Goal: Information Seeking & Learning: Learn about a topic

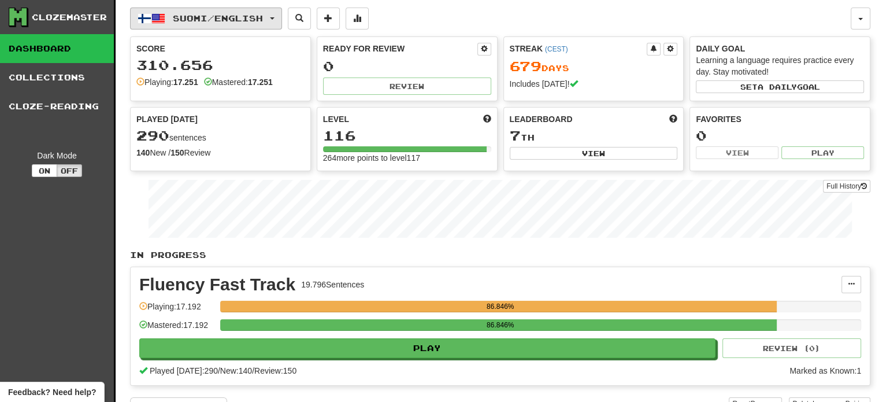
click at [160, 13] on span "button" at bounding box center [158, 19] width 14 height 14
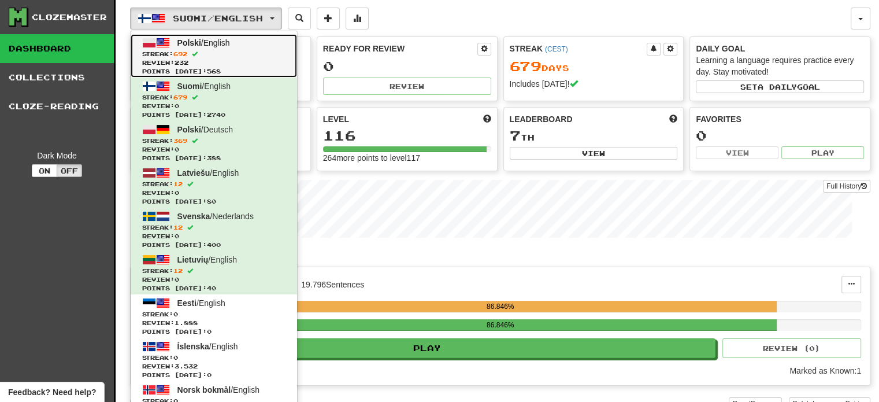
click at [236, 44] on link "Polski / English Streak: 692 Review: 232 Points today: 568" at bounding box center [214, 55] width 166 height 43
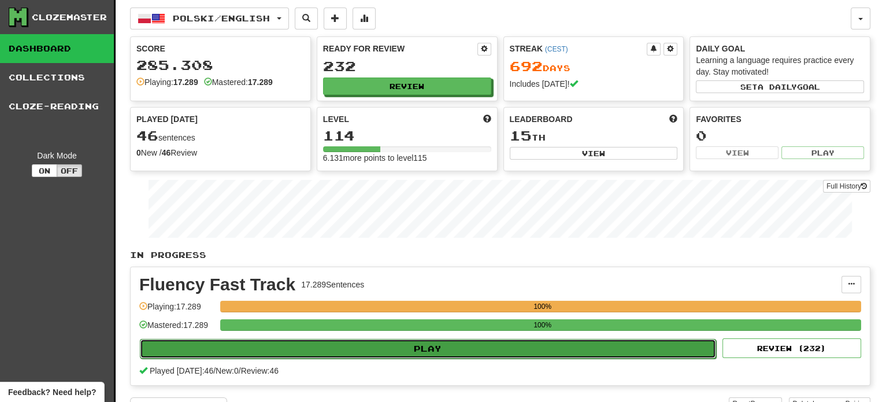
click at [430, 348] on button "Play" at bounding box center [428, 349] width 576 height 20
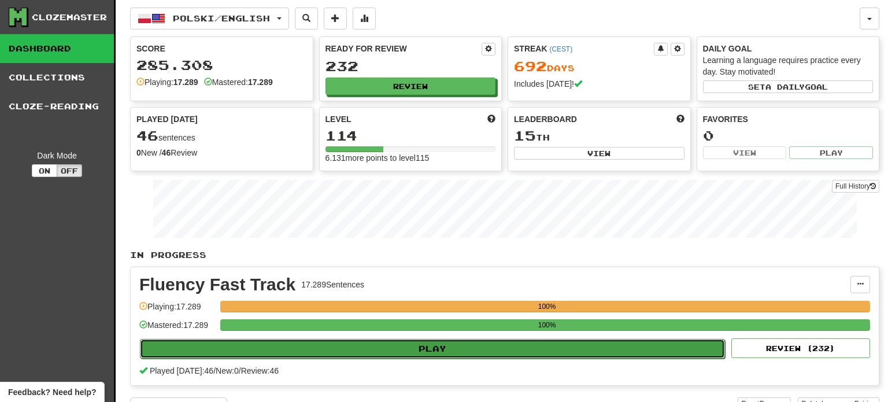
select select "**"
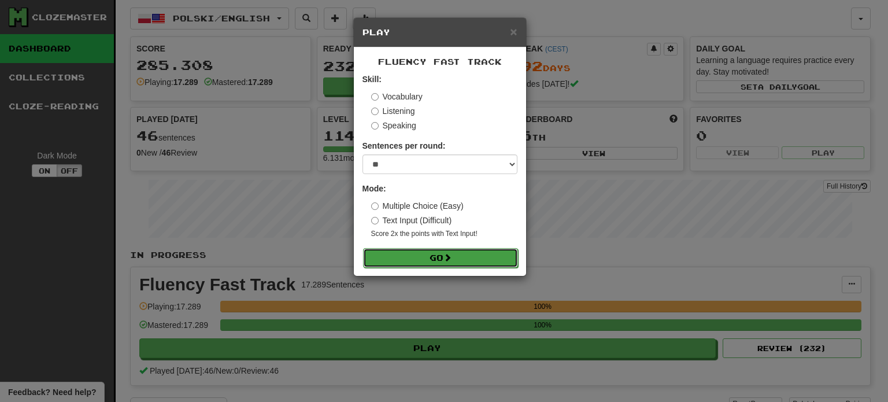
click at [457, 258] on button "Go" at bounding box center [440, 258] width 155 height 20
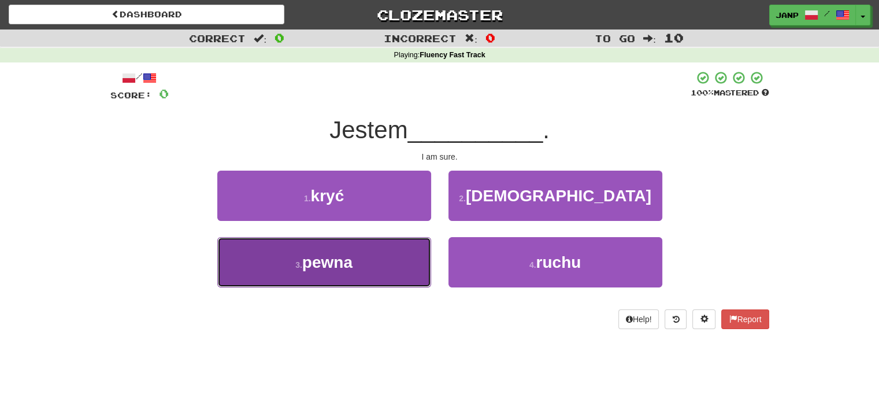
click at [410, 259] on button "3 . pewna" at bounding box center [324, 262] width 214 height 50
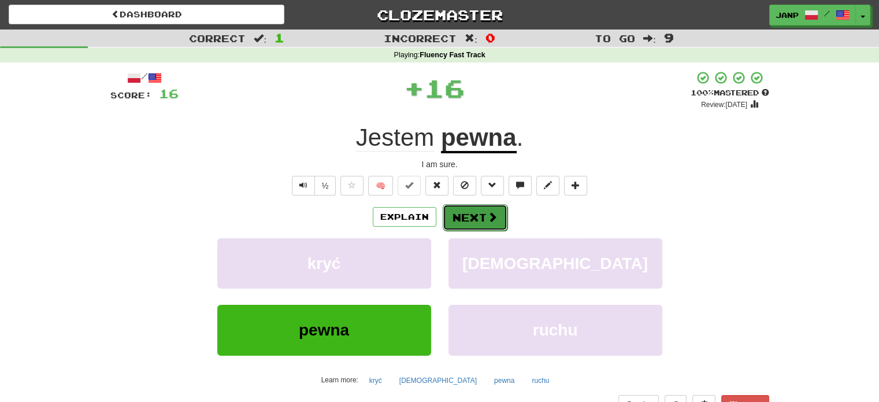
click at [469, 217] on button "Next" at bounding box center [475, 217] width 65 height 27
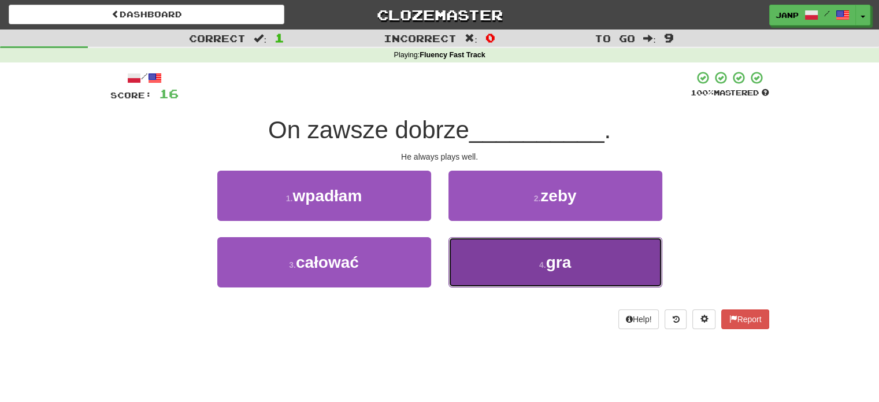
click at [476, 259] on button "4 . gra" at bounding box center [555, 262] width 214 height 50
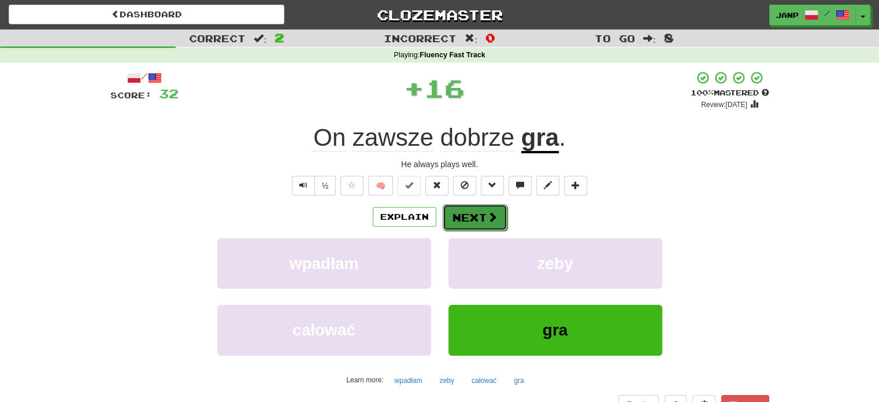
click at [459, 210] on button "Next" at bounding box center [475, 217] width 65 height 27
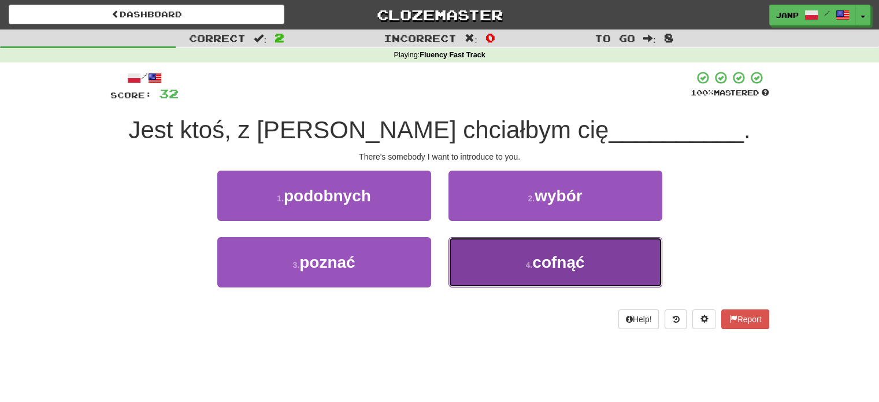
click at [480, 263] on button "4 . cofnąć" at bounding box center [555, 262] width 214 height 50
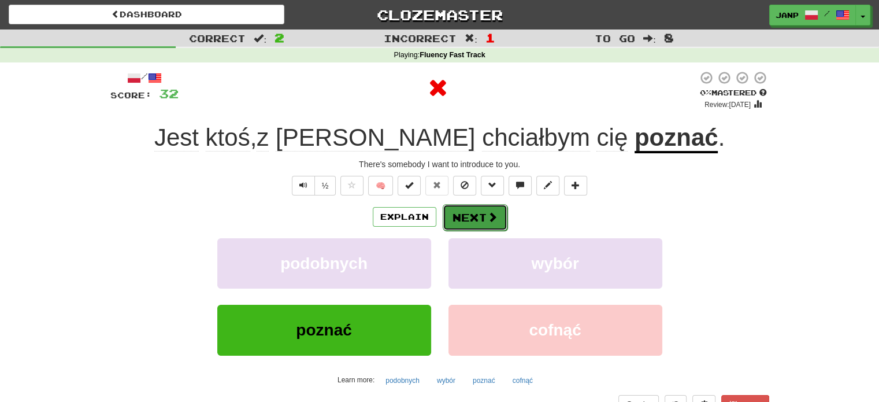
click at [469, 219] on button "Next" at bounding box center [475, 217] width 65 height 27
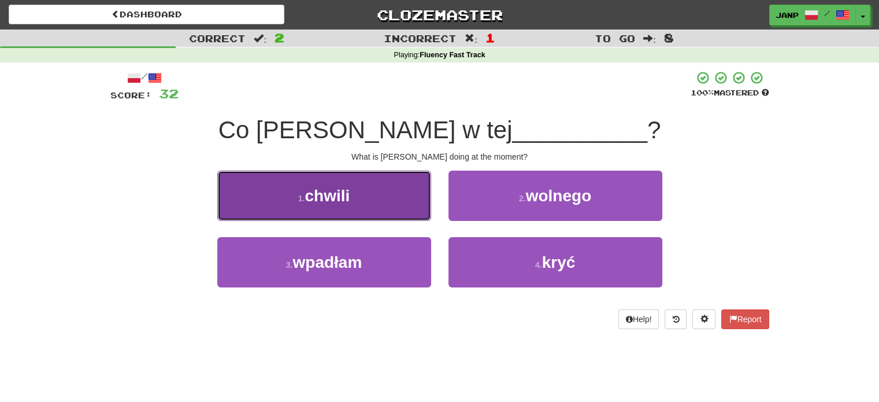
click at [394, 198] on button "1 . chwili" at bounding box center [324, 195] width 214 height 50
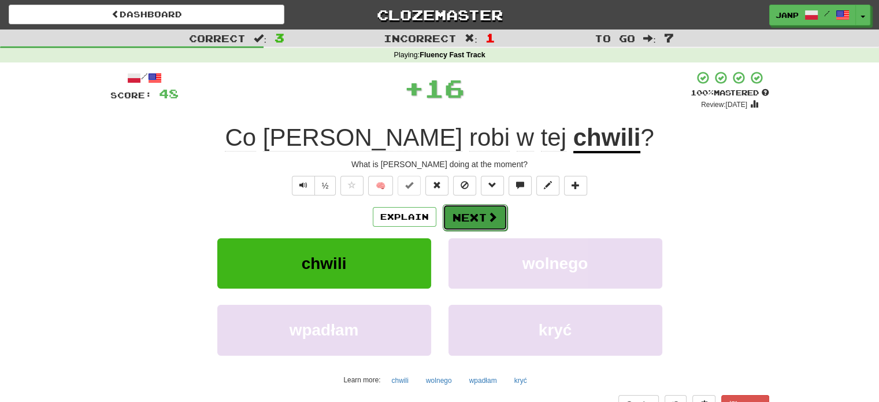
click at [465, 216] on button "Next" at bounding box center [475, 217] width 65 height 27
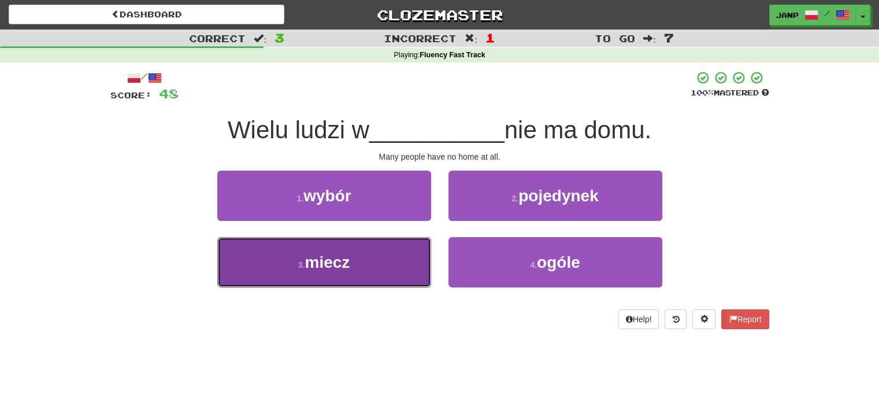
click at [402, 258] on button "3 . miecz" at bounding box center [324, 262] width 214 height 50
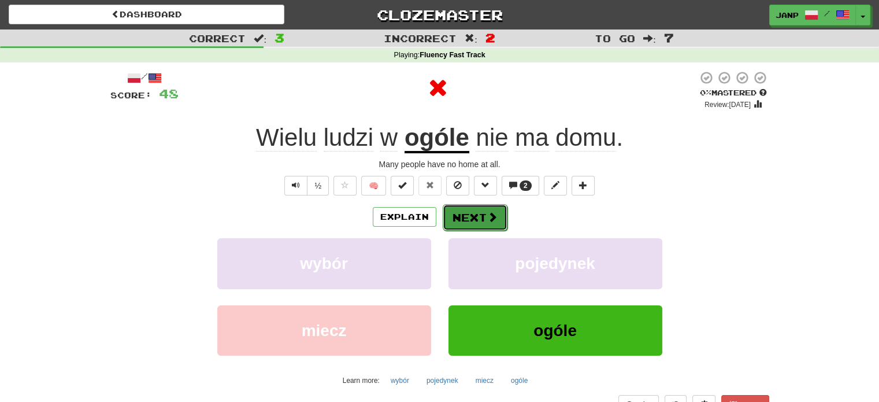
click at [454, 222] on button "Next" at bounding box center [475, 217] width 65 height 27
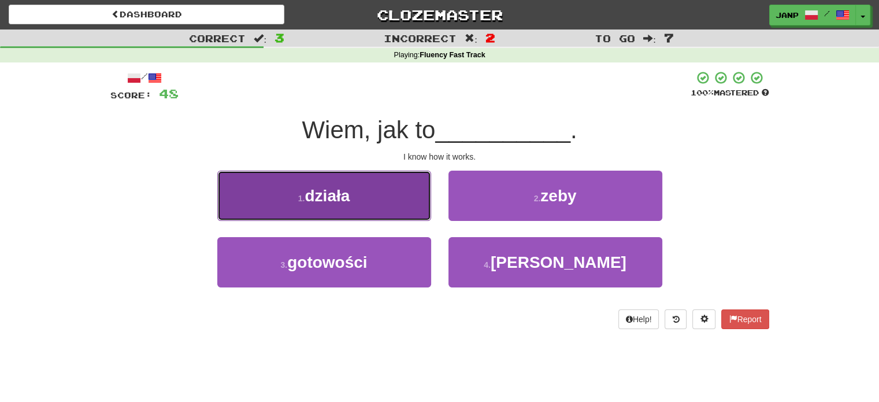
click at [403, 203] on button "1 . działa" at bounding box center [324, 195] width 214 height 50
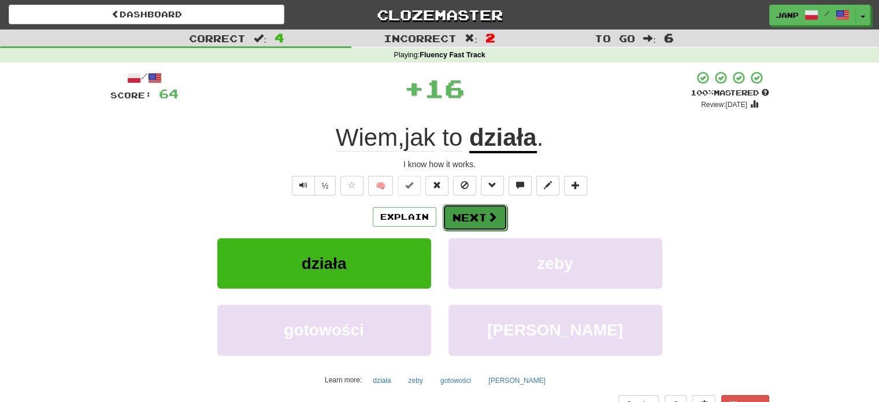
click at [478, 219] on button "Next" at bounding box center [475, 217] width 65 height 27
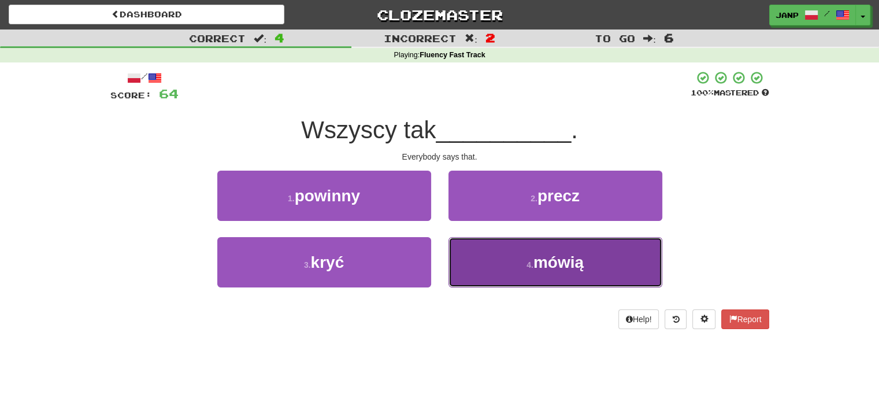
click at [484, 258] on button "4 . mówią" at bounding box center [555, 262] width 214 height 50
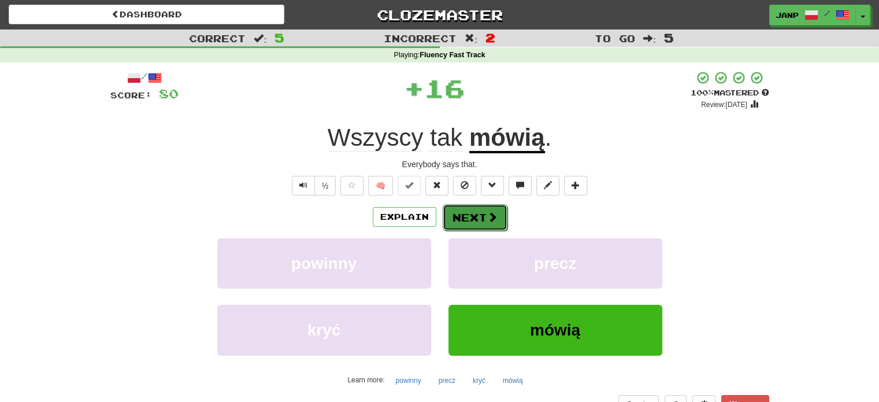
click at [472, 217] on button "Next" at bounding box center [475, 217] width 65 height 27
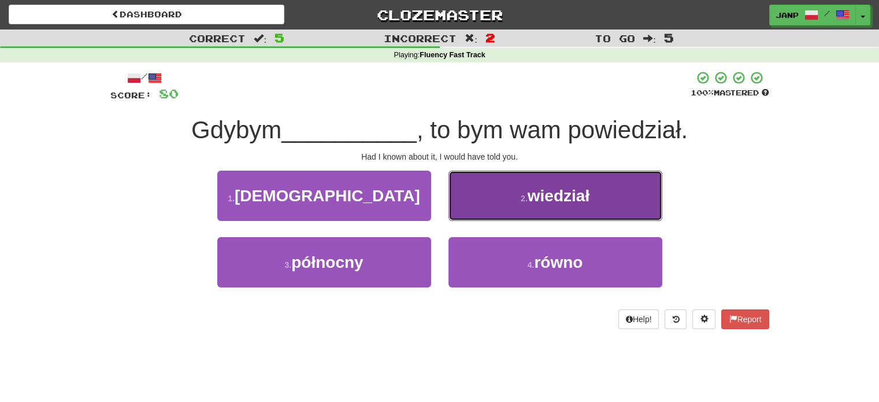
click at [478, 201] on button "2 . wiedział" at bounding box center [555, 195] width 214 height 50
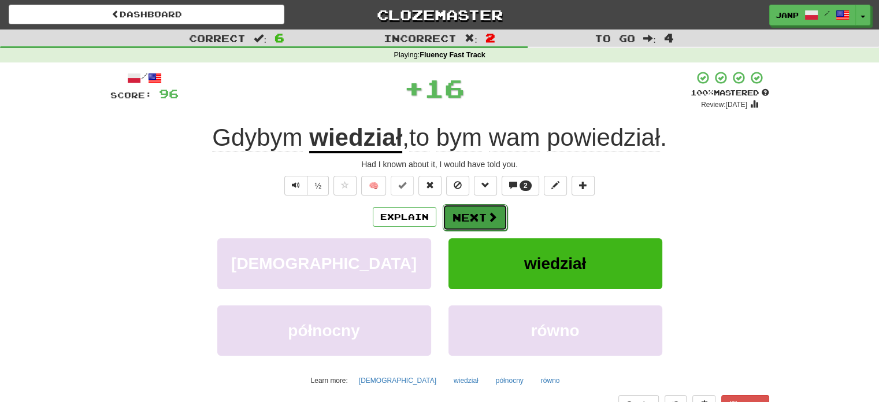
click at [466, 210] on button "Next" at bounding box center [475, 217] width 65 height 27
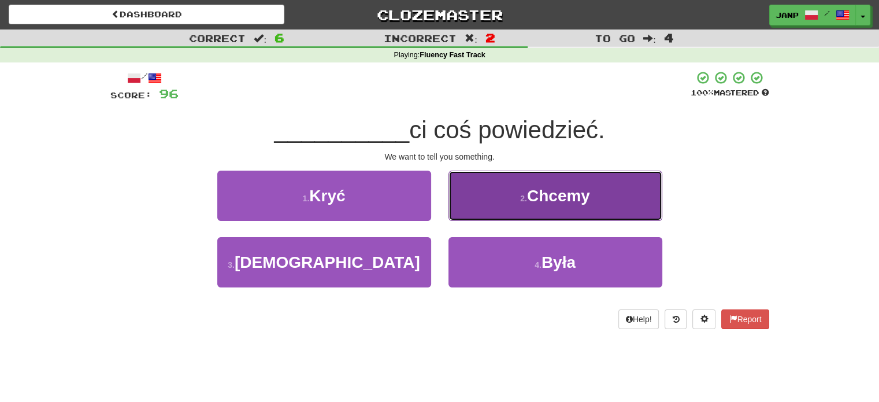
click at [503, 203] on button "2 . Chcemy" at bounding box center [555, 195] width 214 height 50
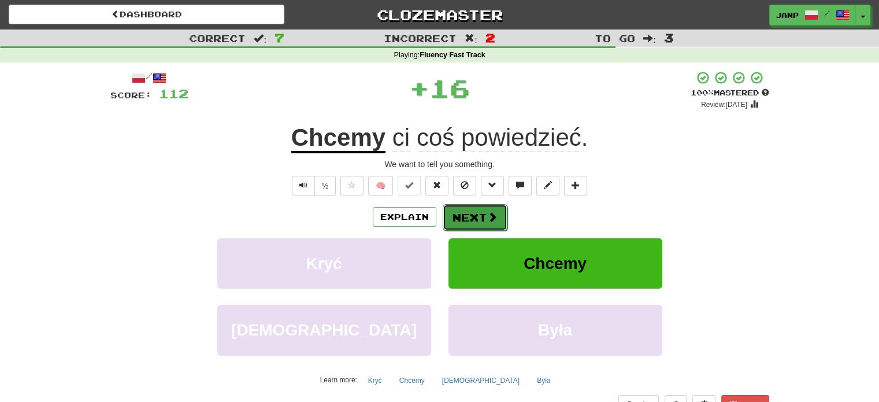
click at [465, 211] on button "Next" at bounding box center [475, 217] width 65 height 27
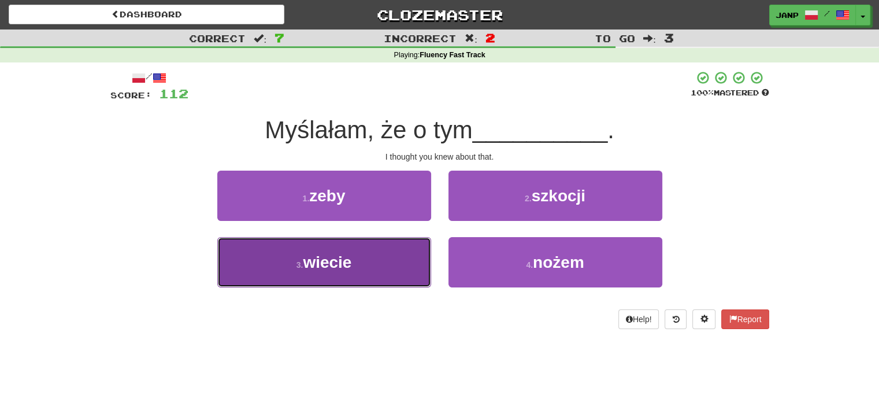
click at [402, 258] on button "3 . wiecie" at bounding box center [324, 262] width 214 height 50
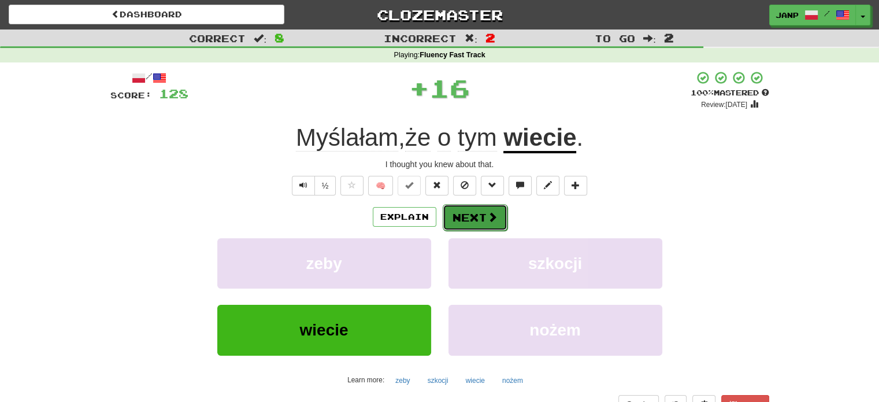
click at [463, 212] on button "Next" at bounding box center [475, 217] width 65 height 27
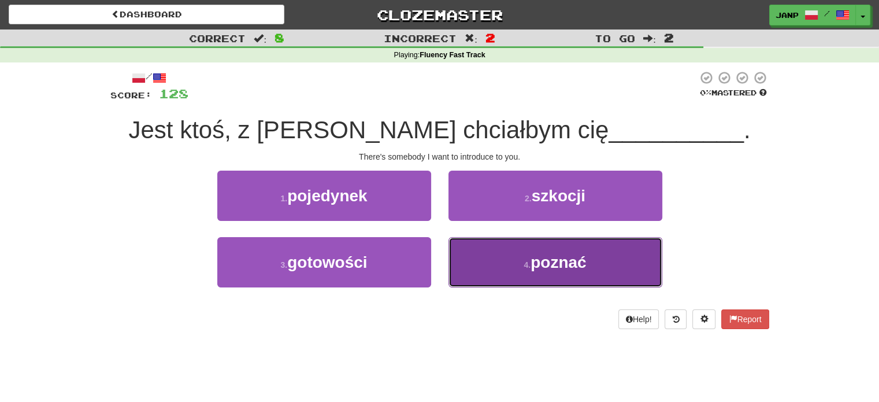
click at [494, 272] on button "4 . poznać" at bounding box center [555, 262] width 214 height 50
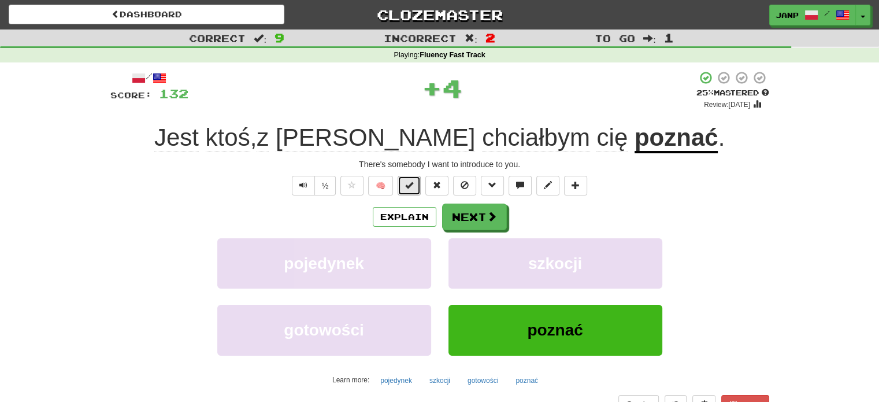
click at [416, 186] on button at bounding box center [409, 186] width 23 height 20
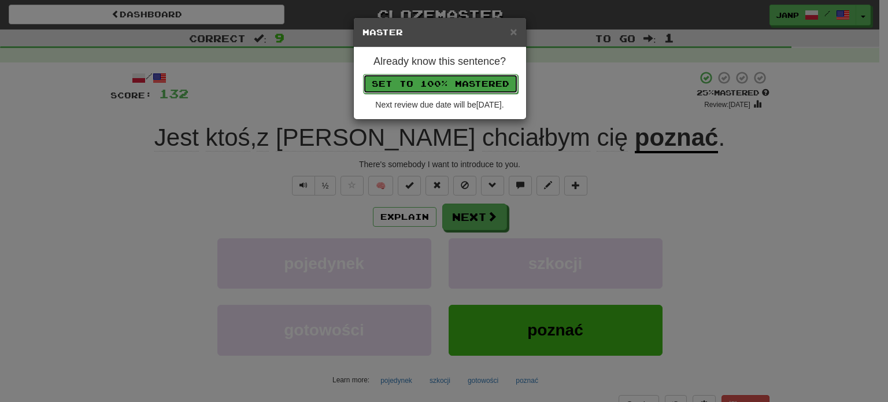
click at [451, 80] on button "Set to 100% Mastered" at bounding box center [440, 84] width 155 height 20
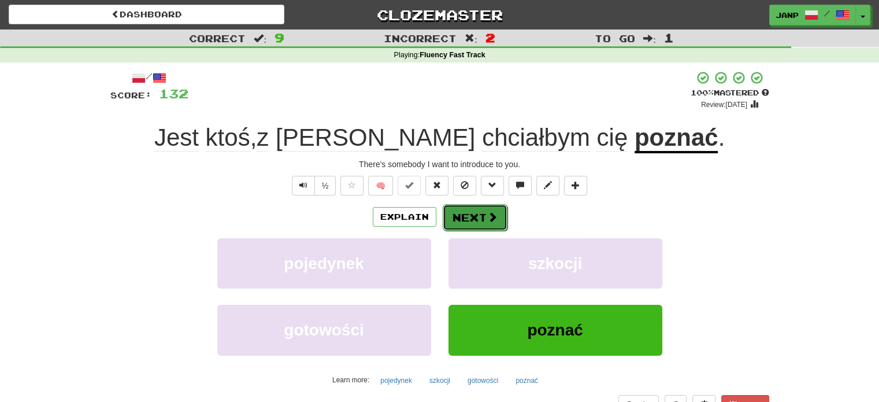
click at [478, 218] on button "Next" at bounding box center [475, 217] width 65 height 27
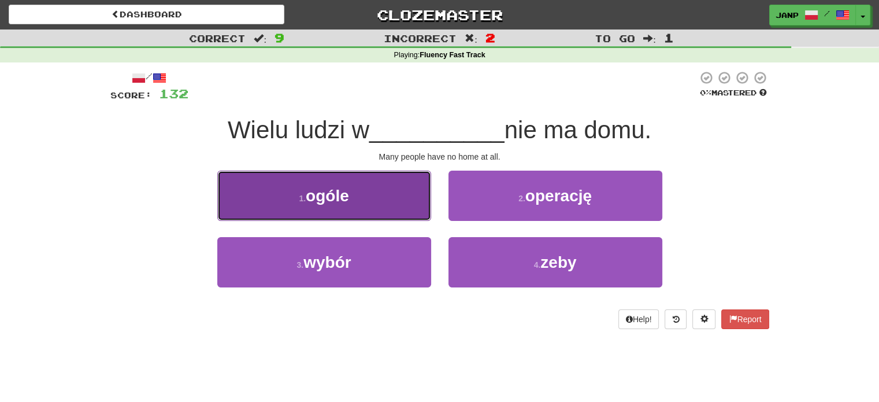
click at [388, 203] on button "1 . ogóle" at bounding box center [324, 195] width 214 height 50
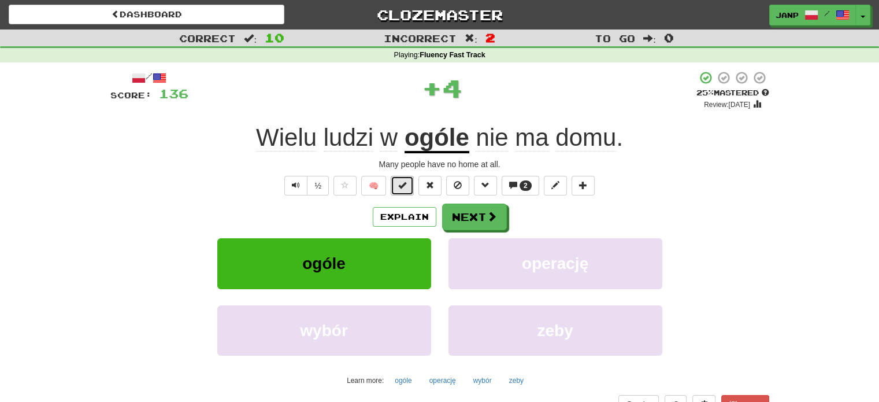
click at [400, 184] on span at bounding box center [402, 185] width 8 height 8
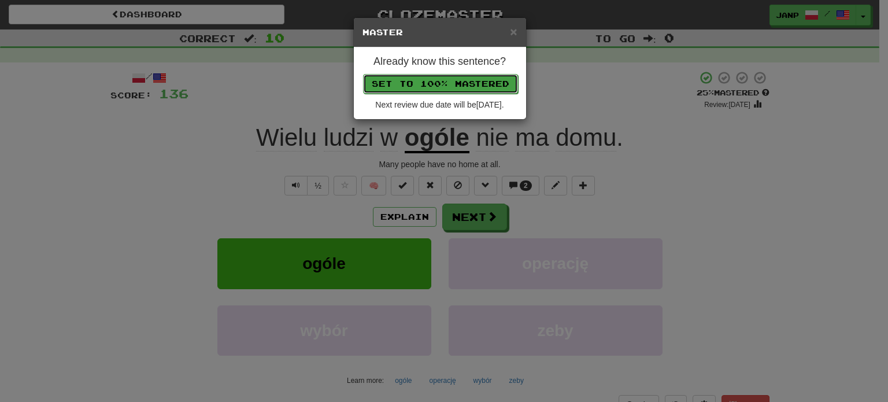
click at [454, 79] on button "Set to 100% Mastered" at bounding box center [440, 84] width 155 height 20
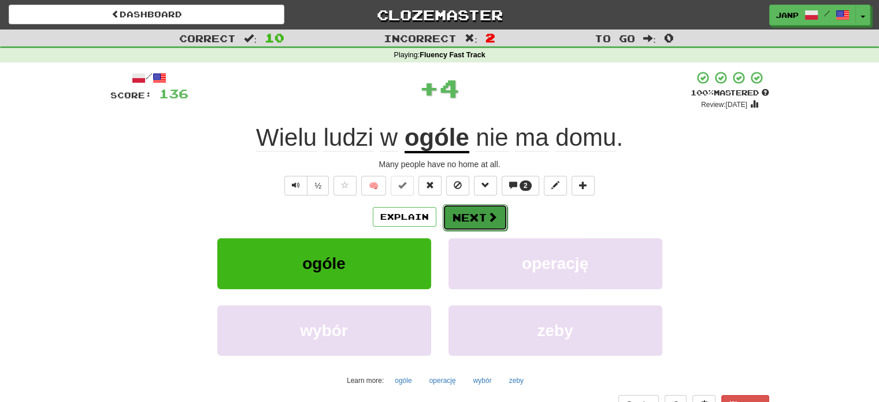
click at [479, 215] on button "Next" at bounding box center [475, 217] width 65 height 27
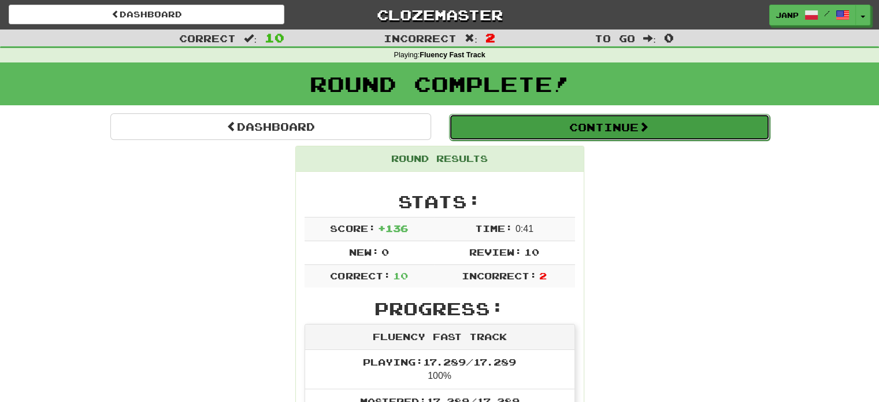
click at [587, 135] on button "Continue" at bounding box center [609, 127] width 321 height 27
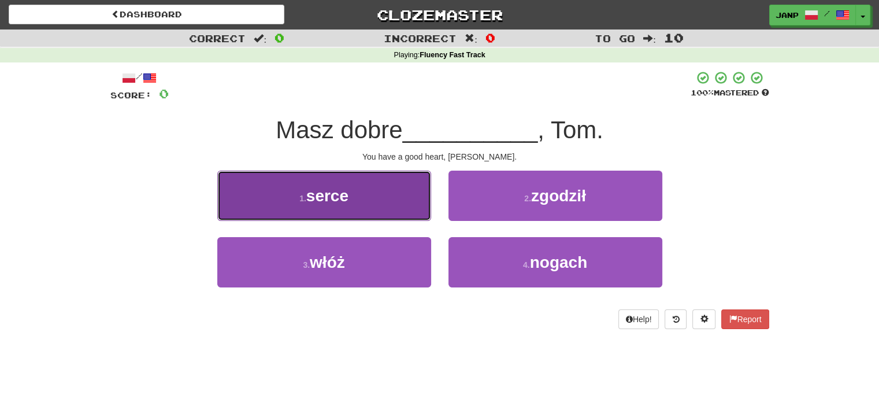
click at [396, 208] on button "1 . serce" at bounding box center [324, 195] width 214 height 50
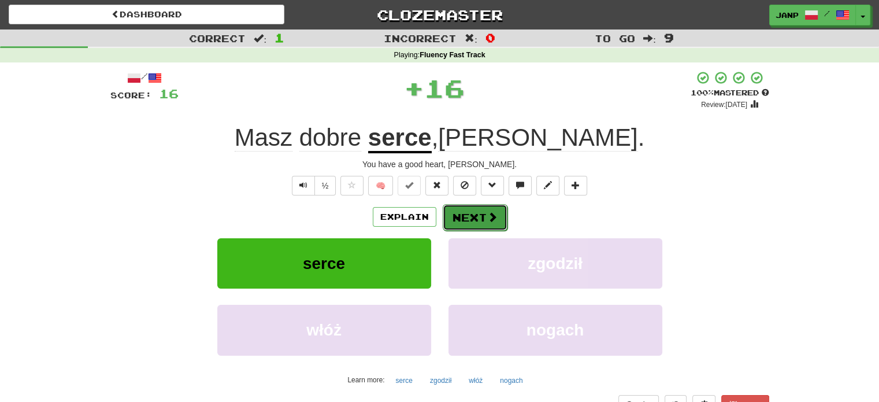
click at [464, 211] on button "Next" at bounding box center [475, 217] width 65 height 27
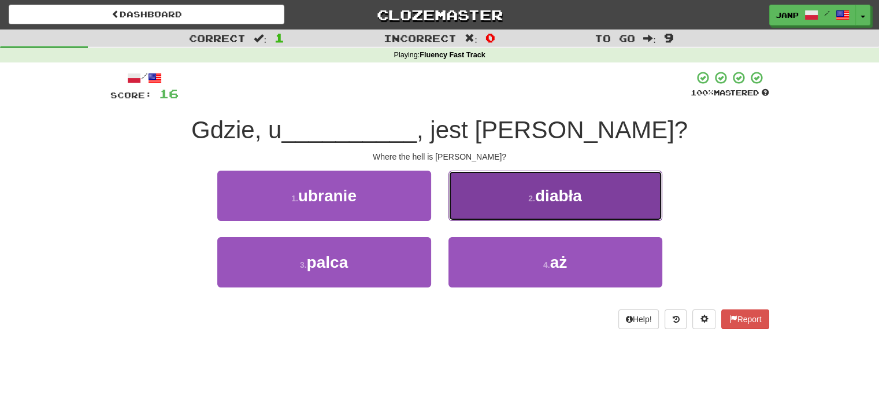
click at [478, 207] on button "2 . diabła" at bounding box center [555, 195] width 214 height 50
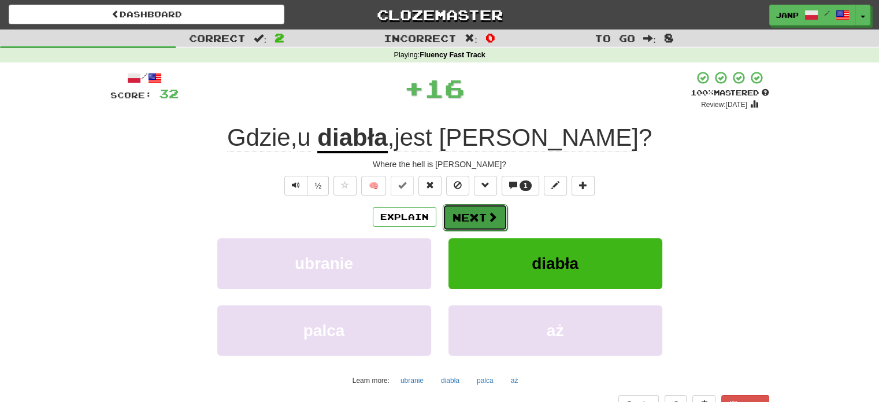
click at [469, 214] on button "Next" at bounding box center [475, 217] width 65 height 27
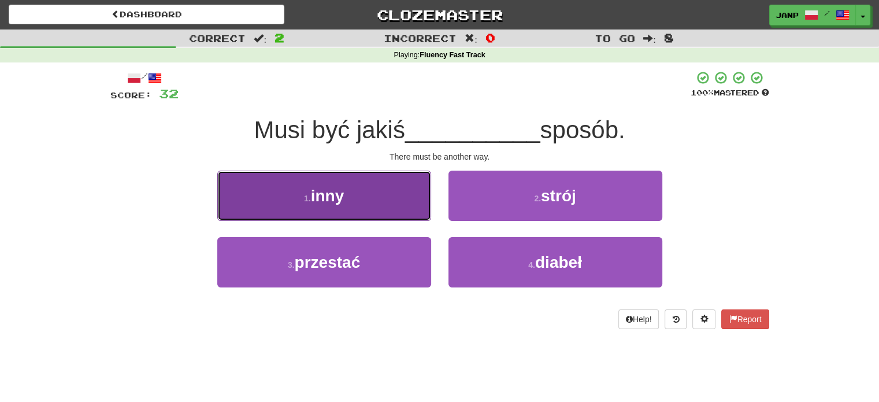
click at [398, 199] on button "1 . inny" at bounding box center [324, 195] width 214 height 50
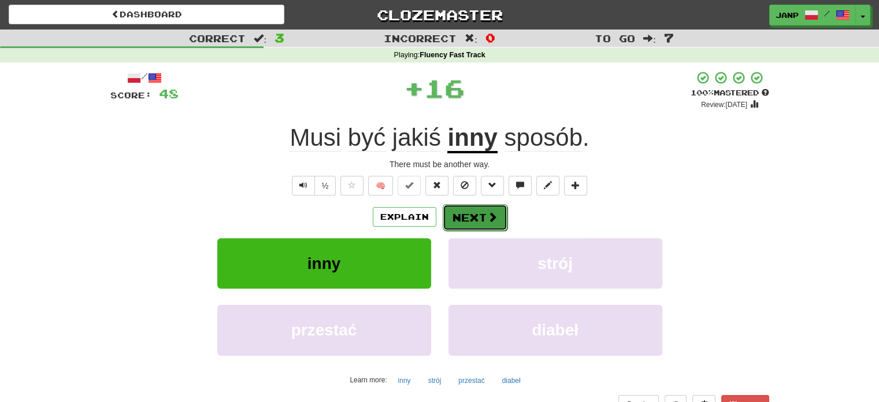
click at [487, 218] on span at bounding box center [492, 216] width 10 height 10
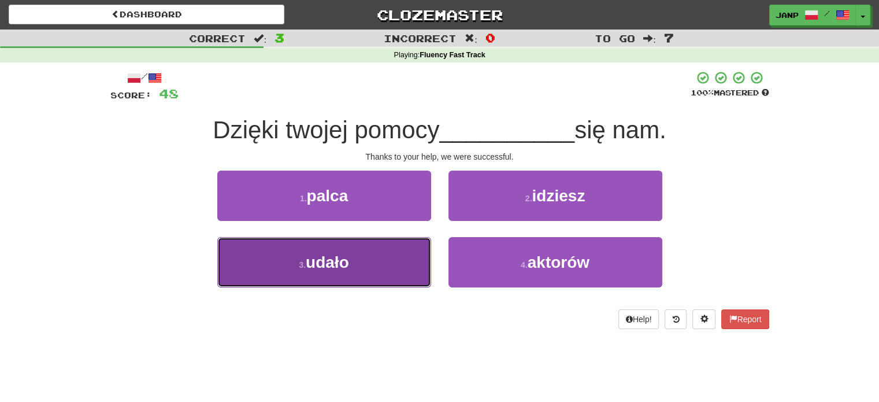
click at [403, 250] on button "3 . udało" at bounding box center [324, 262] width 214 height 50
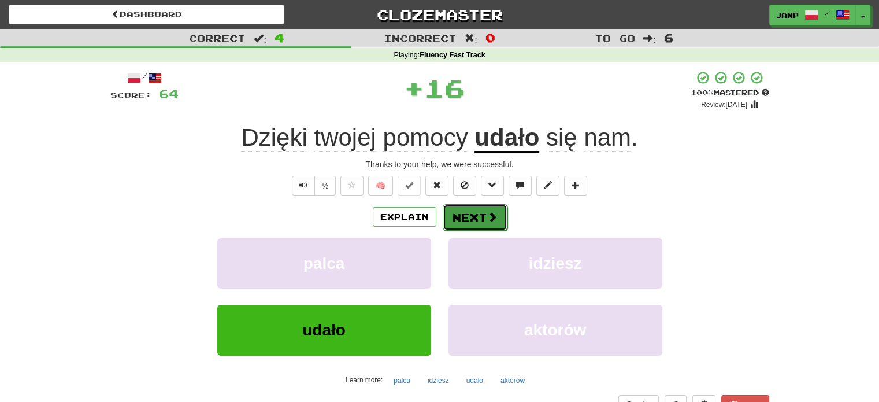
click at [460, 212] on button "Next" at bounding box center [475, 217] width 65 height 27
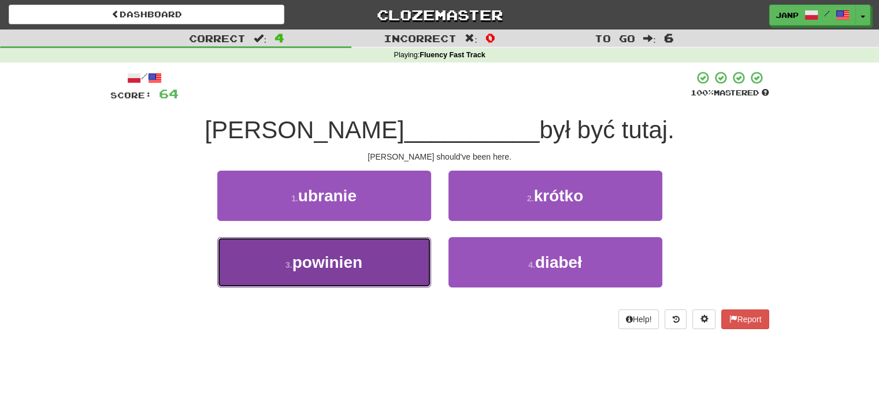
click at [354, 265] on span "powinien" at bounding box center [327, 262] width 70 height 18
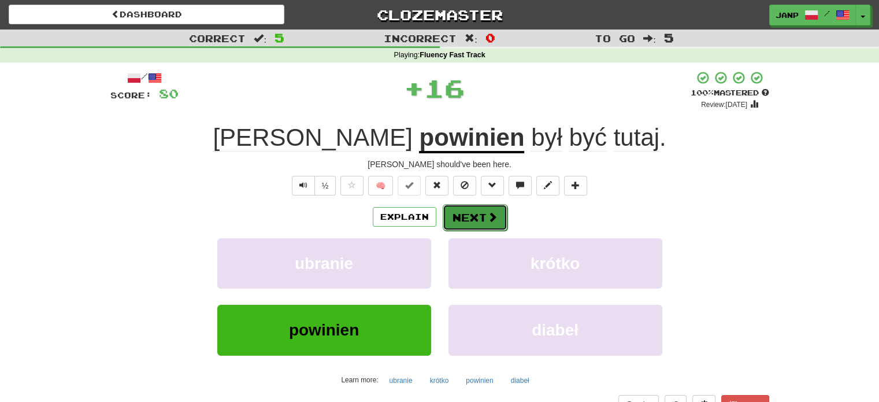
click at [470, 219] on button "Next" at bounding box center [475, 217] width 65 height 27
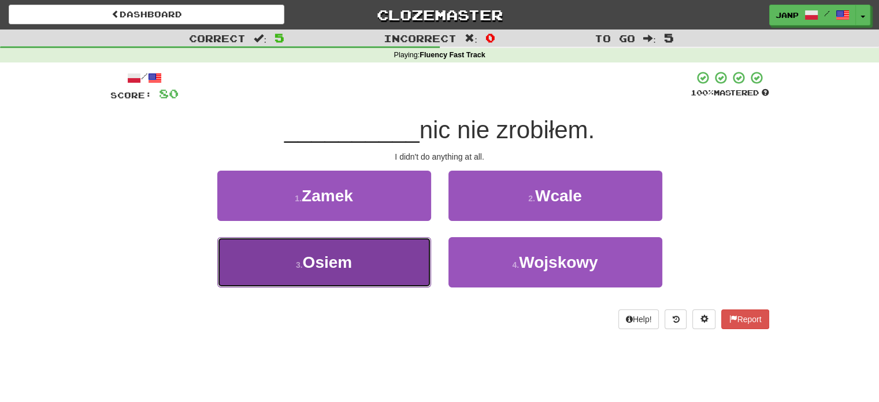
click at [405, 254] on button "3 . Osiem" at bounding box center [324, 262] width 214 height 50
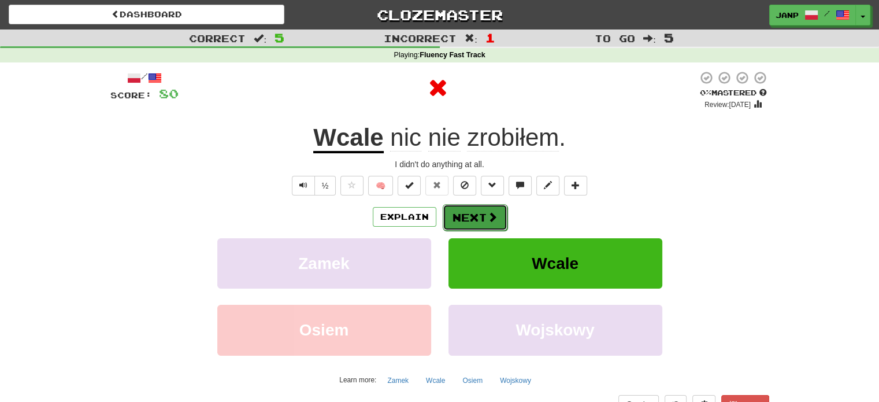
click at [470, 217] on button "Next" at bounding box center [475, 217] width 65 height 27
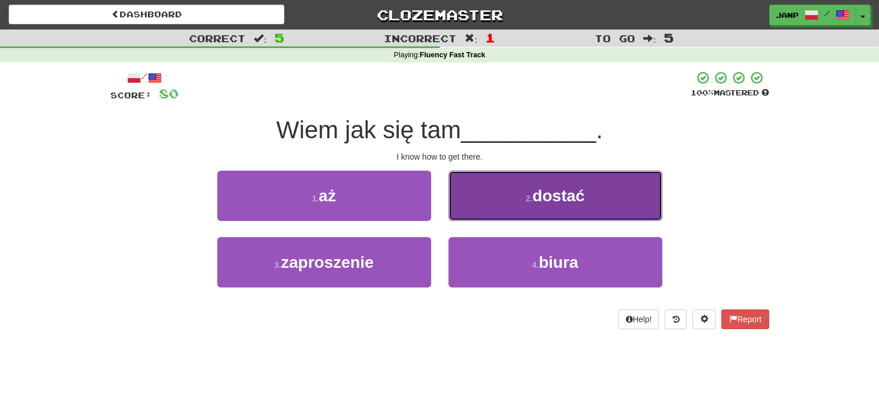
click at [481, 201] on button "2 . dostać" at bounding box center [555, 195] width 214 height 50
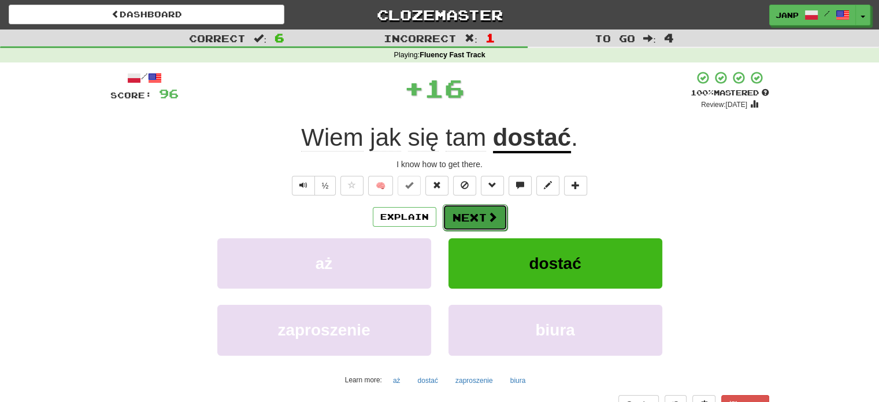
click at [457, 207] on button "Next" at bounding box center [475, 217] width 65 height 27
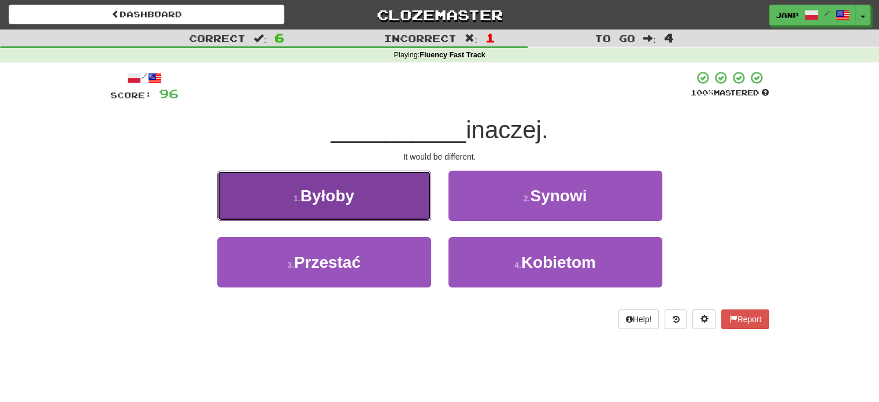
click at [406, 205] on button "1 . Byłoby" at bounding box center [324, 195] width 214 height 50
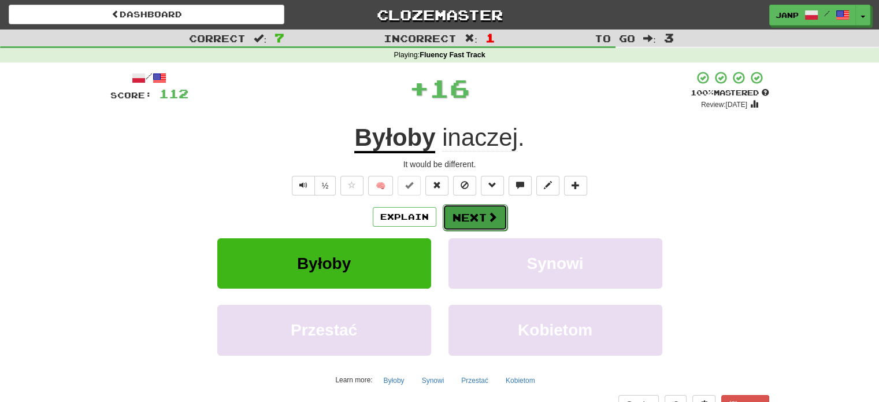
click at [465, 215] on button "Next" at bounding box center [475, 217] width 65 height 27
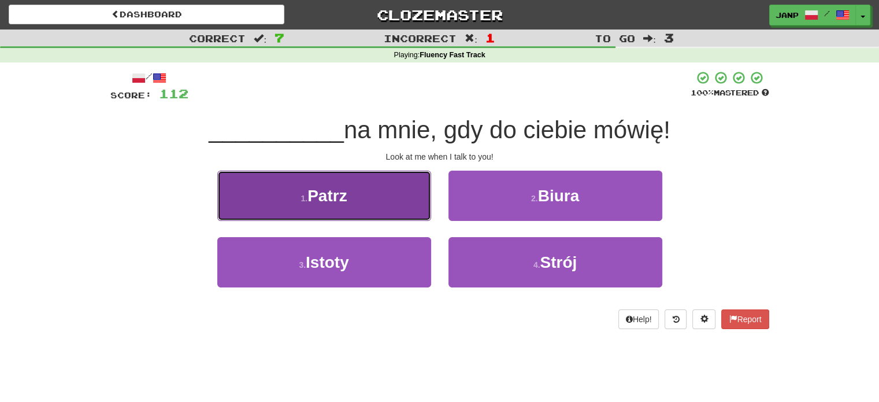
click at [403, 205] on button "1 . Patrz" at bounding box center [324, 195] width 214 height 50
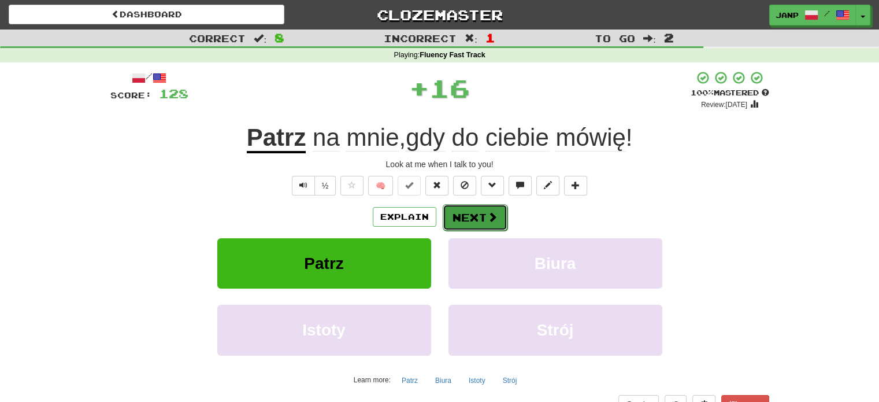
click at [472, 214] on button "Next" at bounding box center [475, 217] width 65 height 27
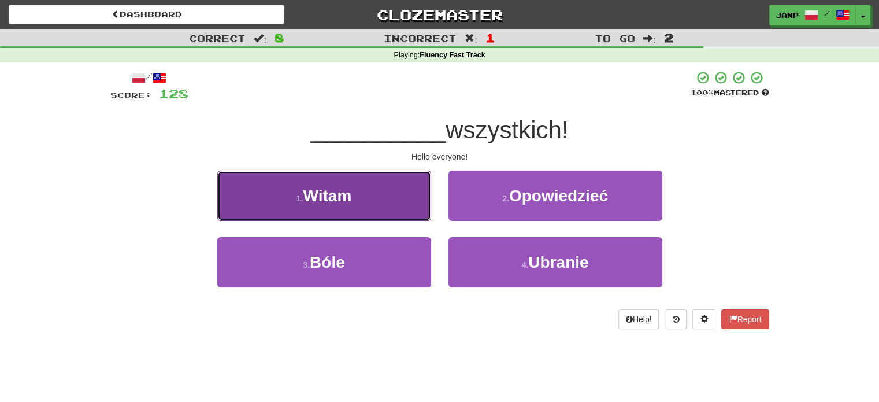
click at [389, 210] on button "1 . Witam" at bounding box center [324, 195] width 214 height 50
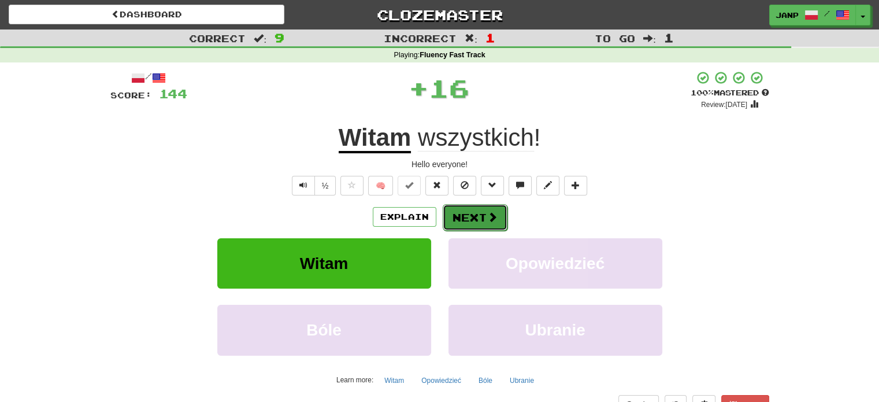
click at [461, 207] on button "Next" at bounding box center [475, 217] width 65 height 27
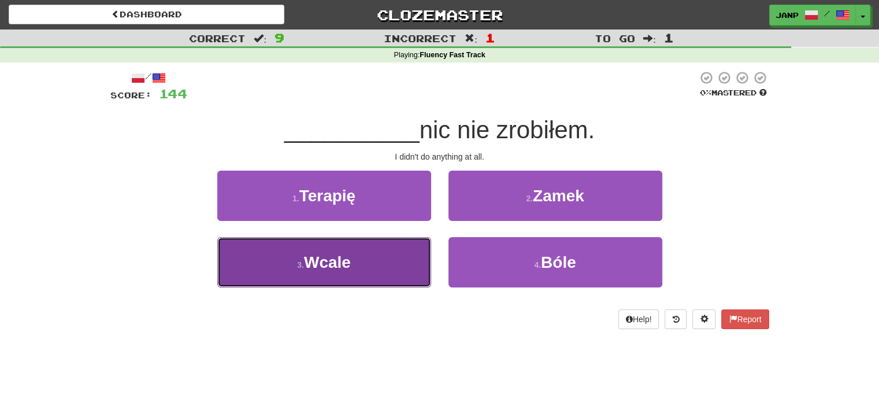
click at [404, 254] on button "3 . Wcale" at bounding box center [324, 262] width 214 height 50
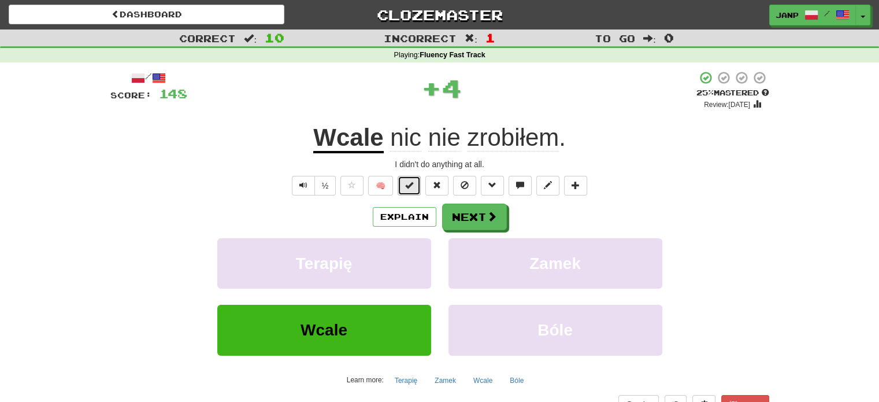
click at [409, 189] on span at bounding box center [409, 185] width 8 height 8
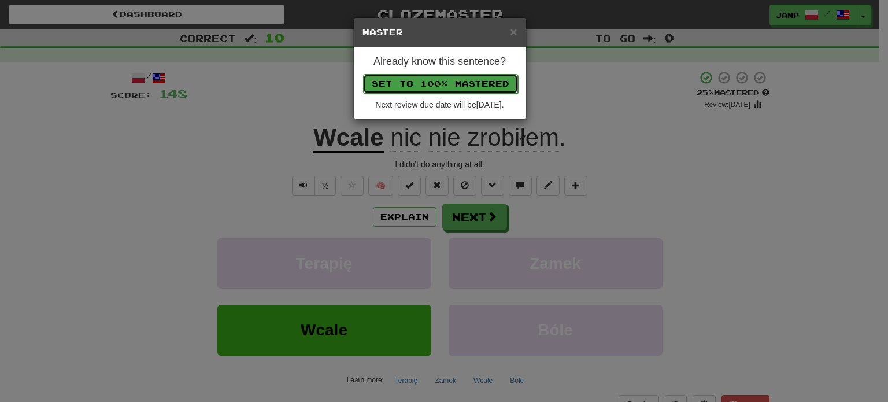
click at [436, 85] on button "Set to 100% Mastered" at bounding box center [440, 84] width 155 height 20
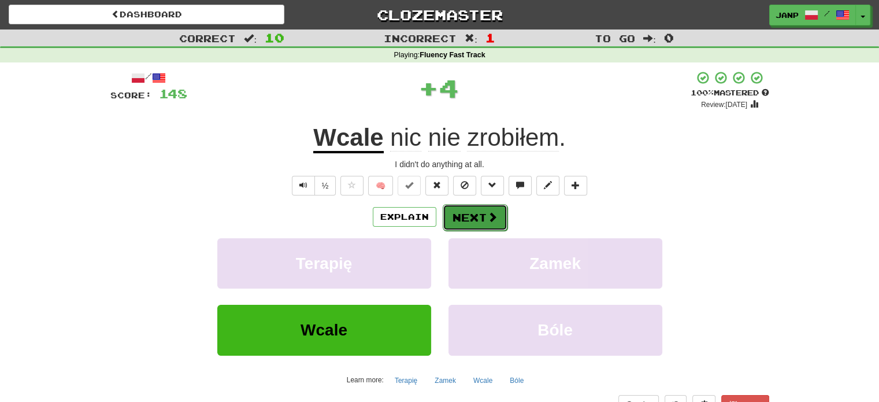
click at [485, 216] on button "Next" at bounding box center [475, 217] width 65 height 27
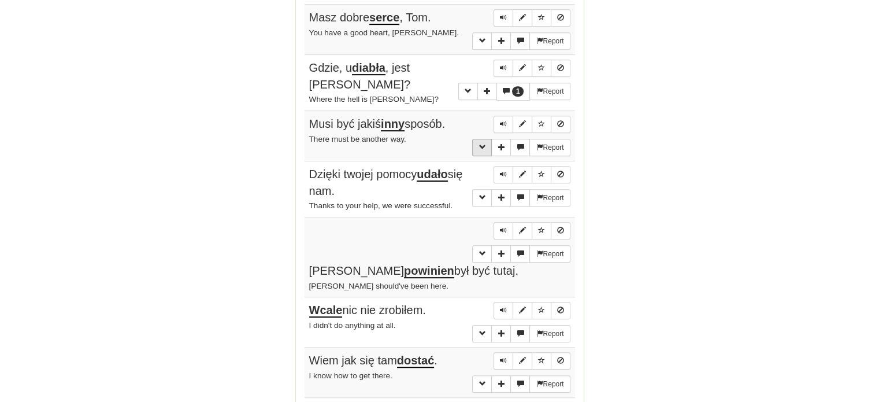
scroll to position [867, 0]
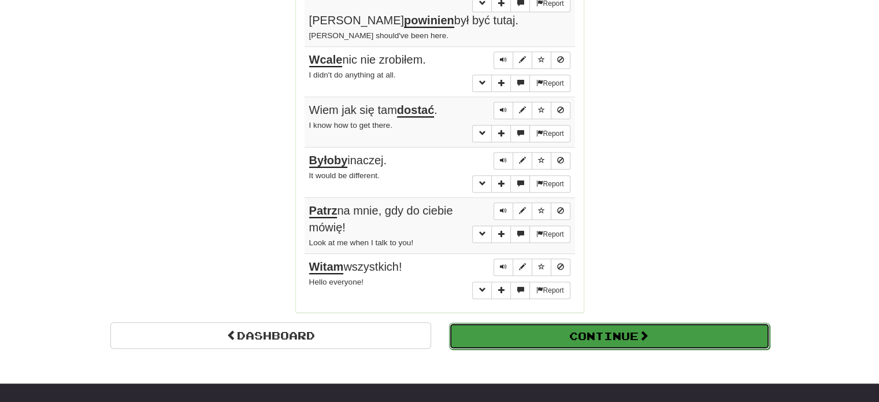
click at [513, 322] on button "Continue" at bounding box center [609, 335] width 321 height 27
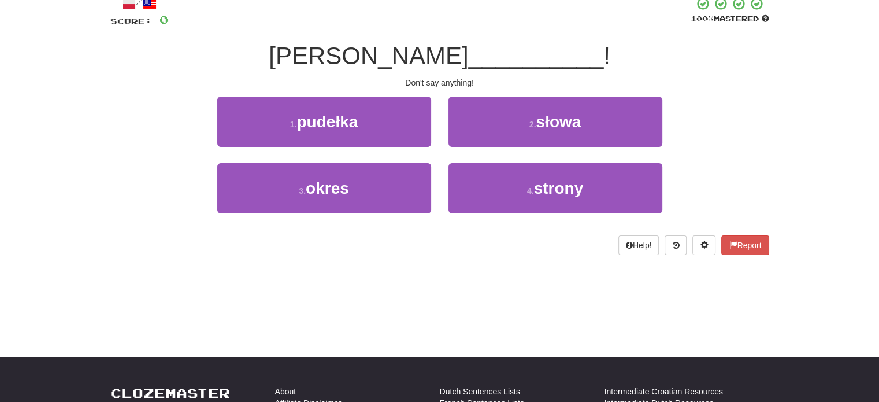
scroll to position [64, 0]
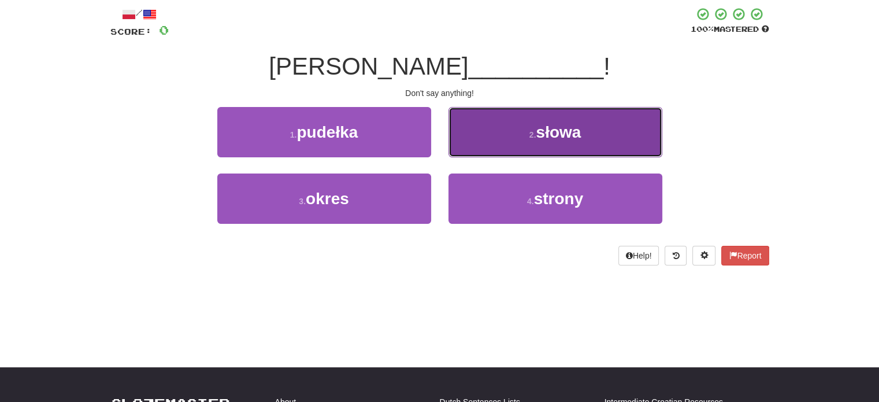
click at [530, 143] on button "2 . słowa" at bounding box center [555, 132] width 214 height 50
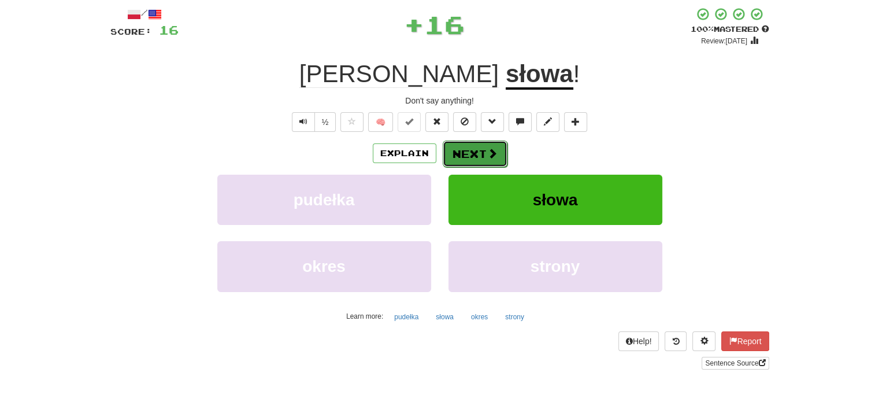
click at [472, 154] on button "Next" at bounding box center [475, 153] width 65 height 27
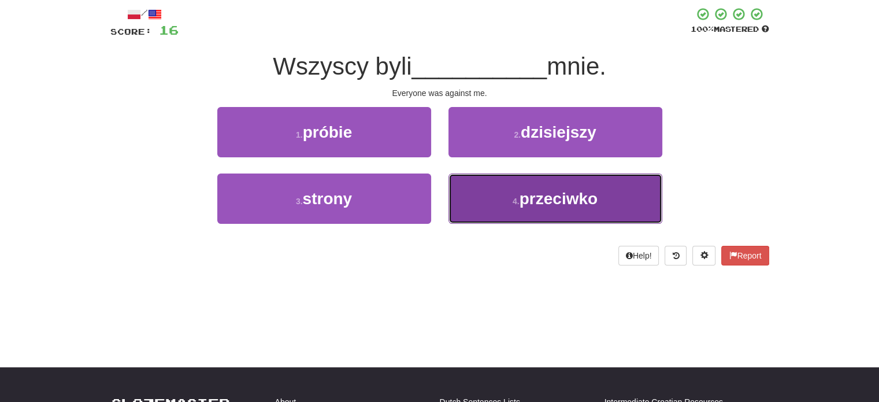
click at [462, 202] on button "4 . przeciwko" at bounding box center [555, 198] width 214 height 50
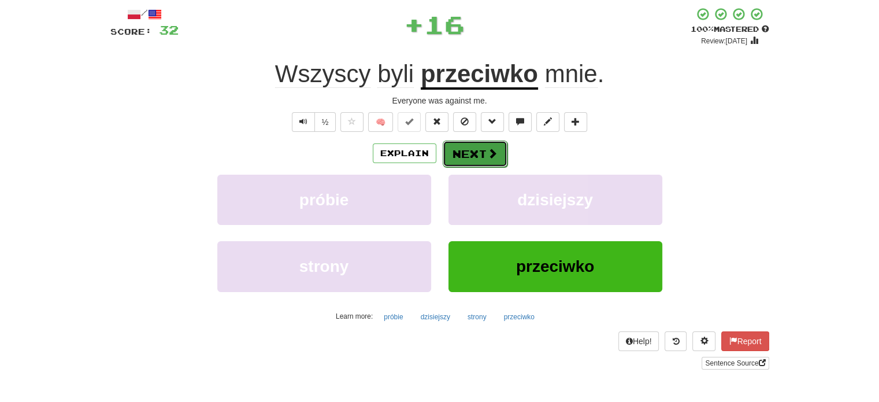
click at [472, 156] on button "Next" at bounding box center [475, 153] width 65 height 27
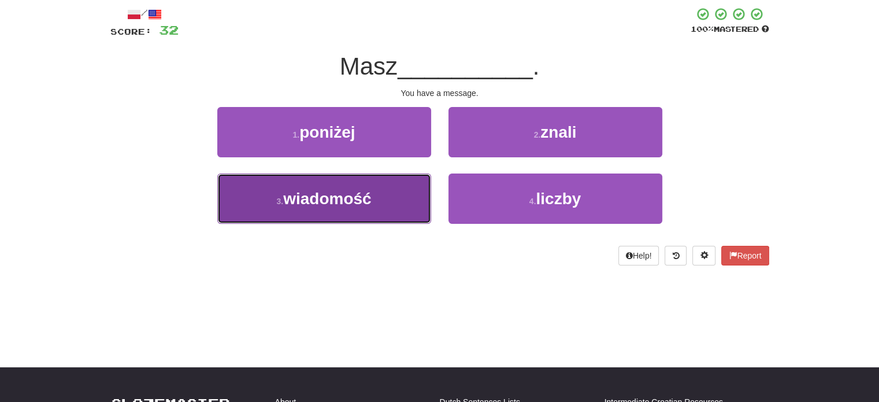
click at [411, 194] on button "3 . wiadomość" at bounding box center [324, 198] width 214 height 50
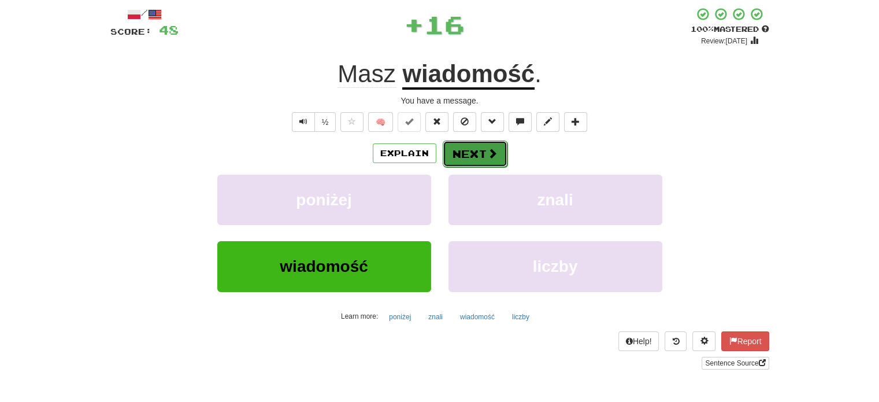
click at [455, 153] on button "Next" at bounding box center [475, 153] width 65 height 27
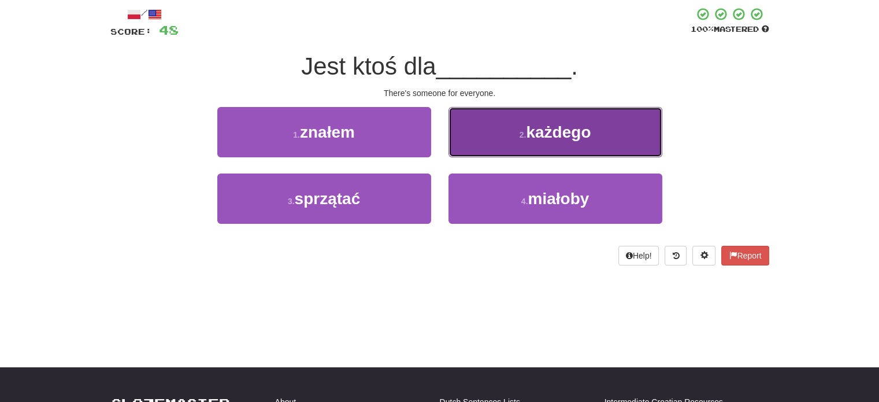
click at [478, 144] on button "2 . każdego" at bounding box center [555, 132] width 214 height 50
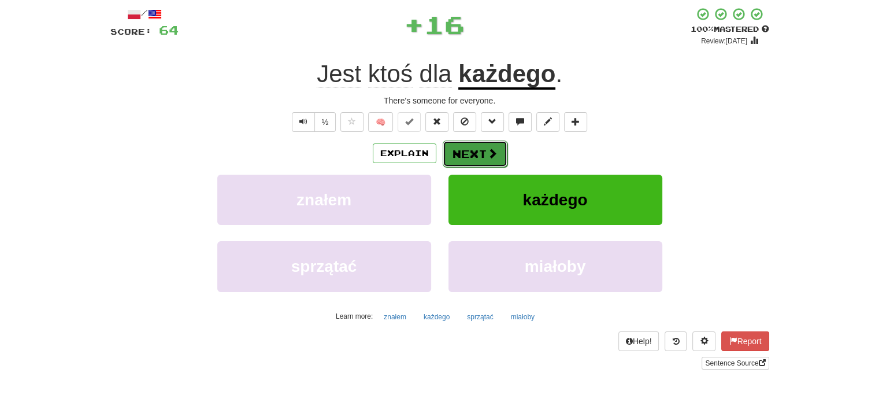
click at [469, 149] on button "Next" at bounding box center [475, 153] width 65 height 27
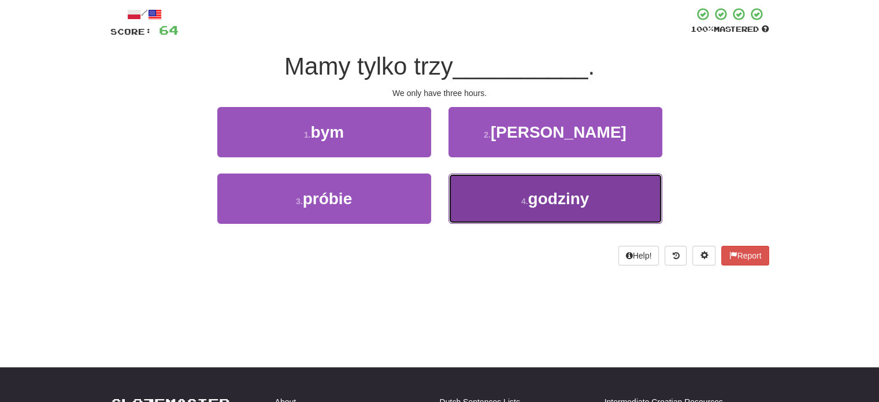
click at [494, 199] on button "4 . godziny" at bounding box center [555, 198] width 214 height 50
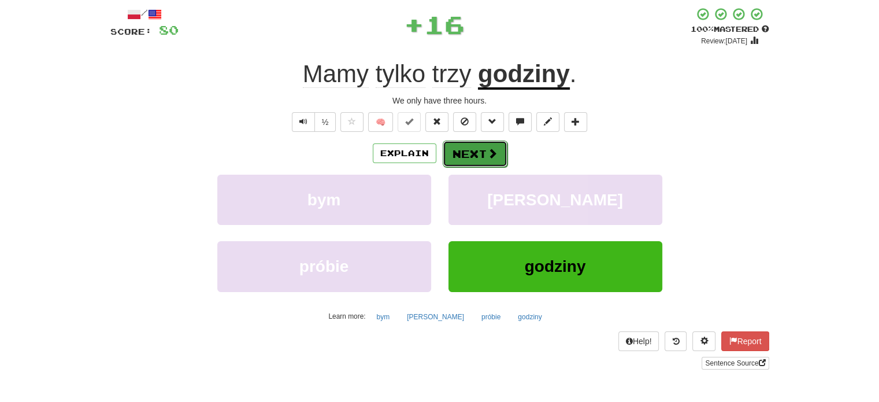
click at [463, 150] on button "Next" at bounding box center [475, 153] width 65 height 27
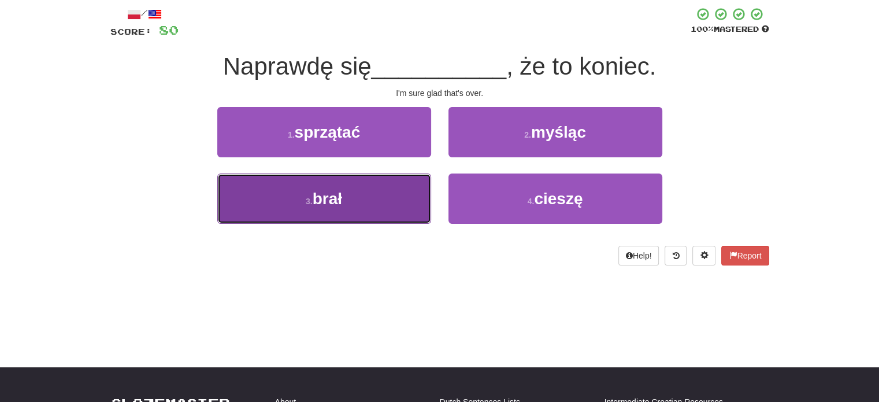
click at [406, 194] on button "3 . brał" at bounding box center [324, 198] width 214 height 50
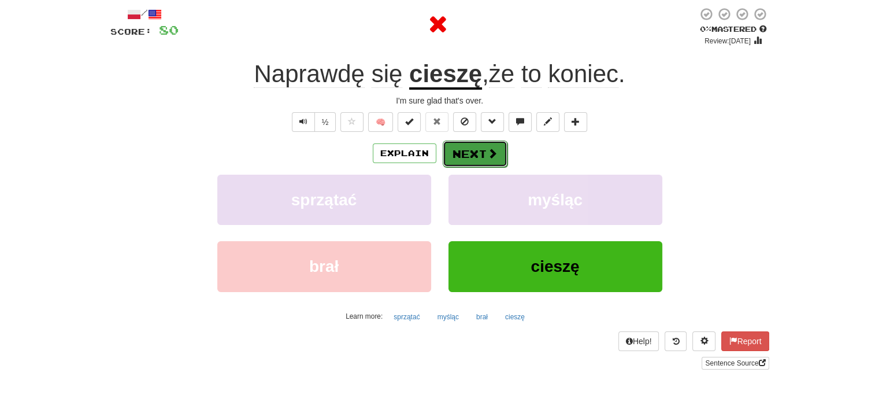
click at [473, 159] on button "Next" at bounding box center [475, 153] width 65 height 27
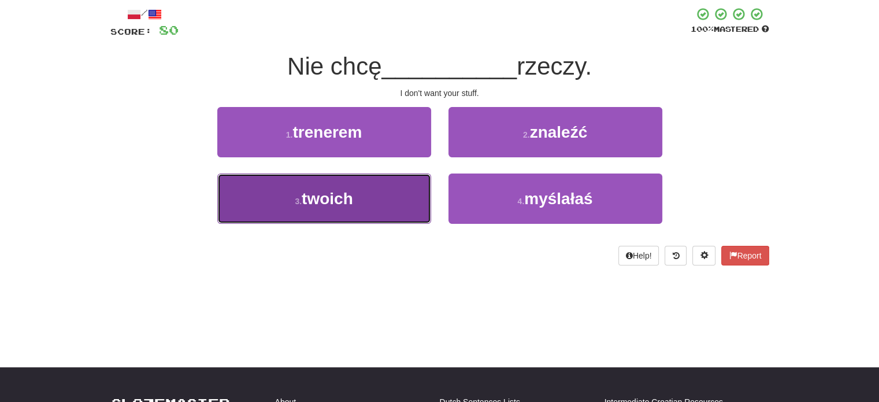
click at [399, 198] on button "3 . twoich" at bounding box center [324, 198] width 214 height 50
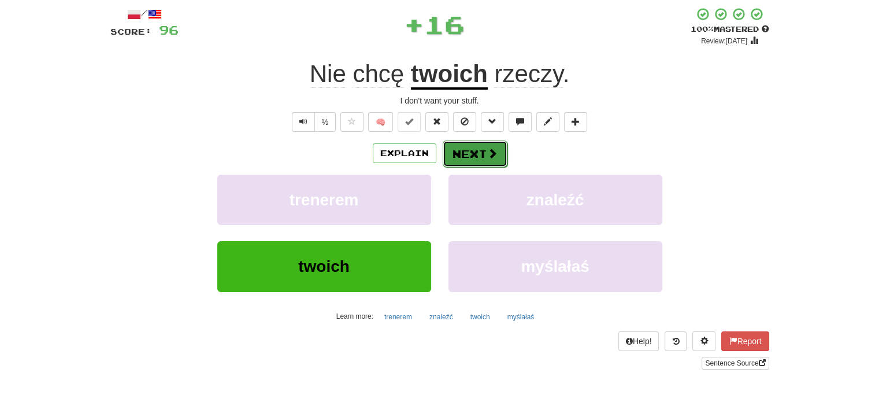
click at [461, 153] on button "Next" at bounding box center [475, 153] width 65 height 27
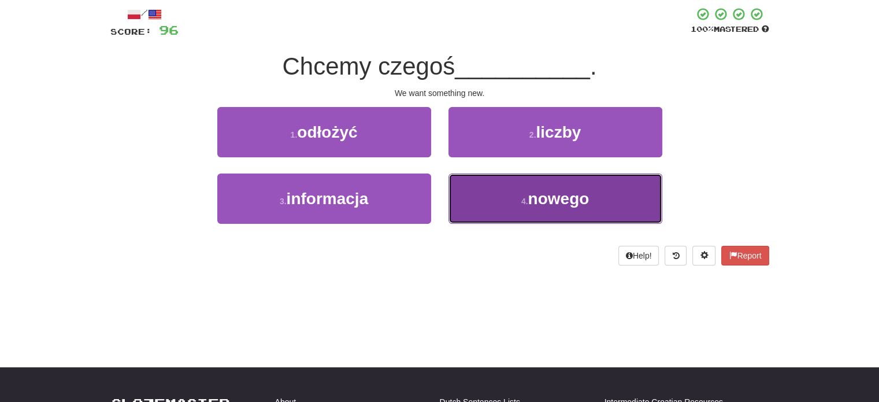
click at [468, 194] on button "4 . nowego" at bounding box center [555, 198] width 214 height 50
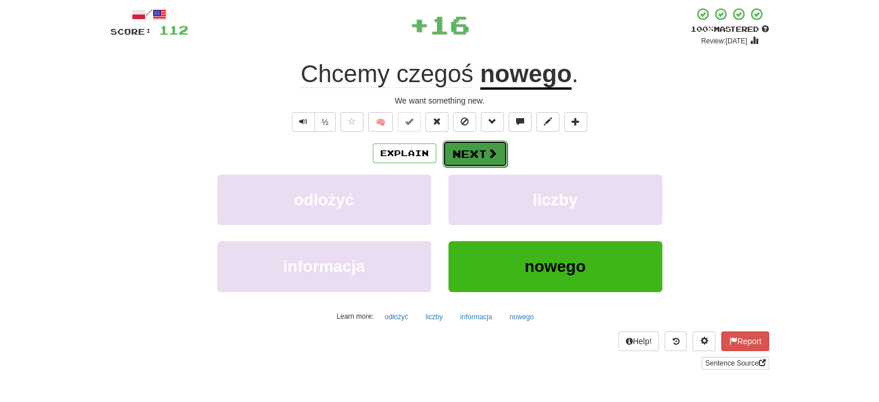
click at [469, 151] on button "Next" at bounding box center [475, 153] width 65 height 27
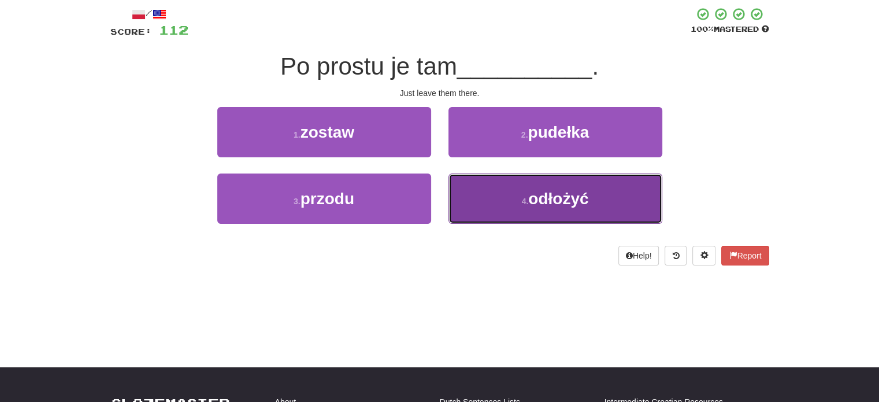
click at [492, 198] on button "4 . odłożyć" at bounding box center [555, 198] width 214 height 50
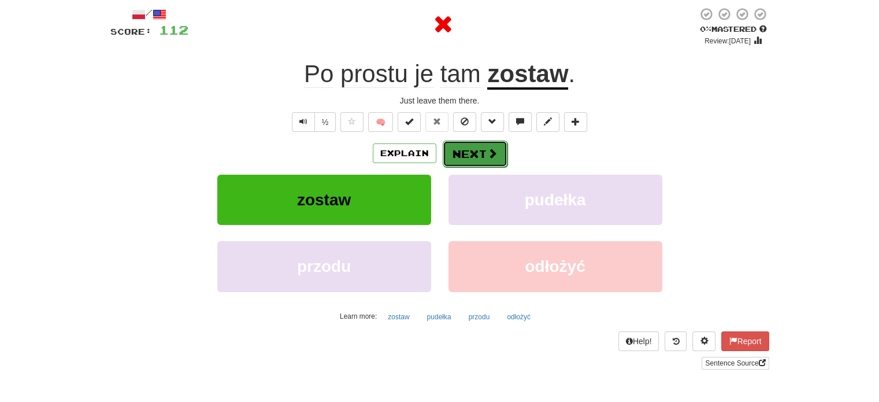
click at [469, 149] on button "Next" at bounding box center [475, 153] width 65 height 27
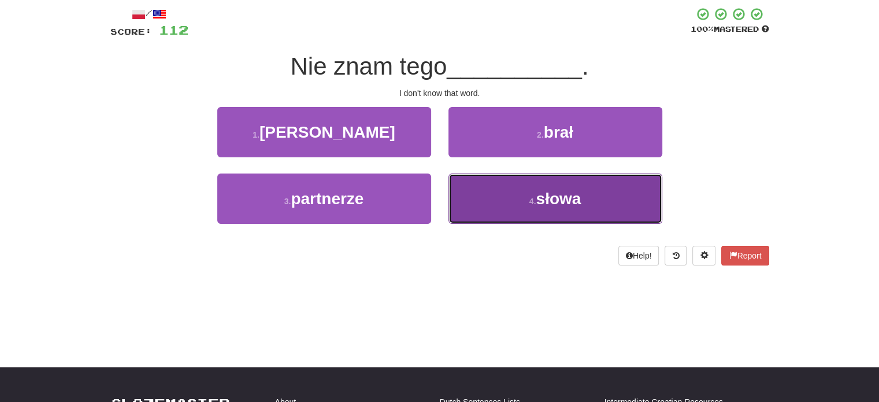
click at [462, 199] on button "4 . słowa" at bounding box center [555, 198] width 214 height 50
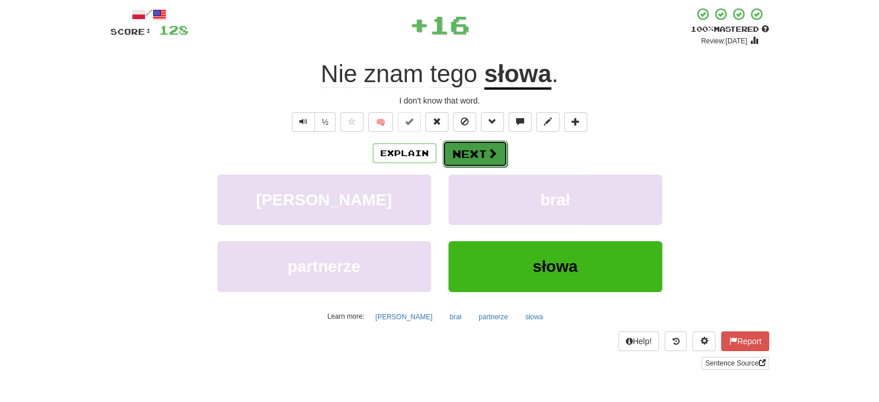
click at [463, 150] on button "Next" at bounding box center [475, 153] width 65 height 27
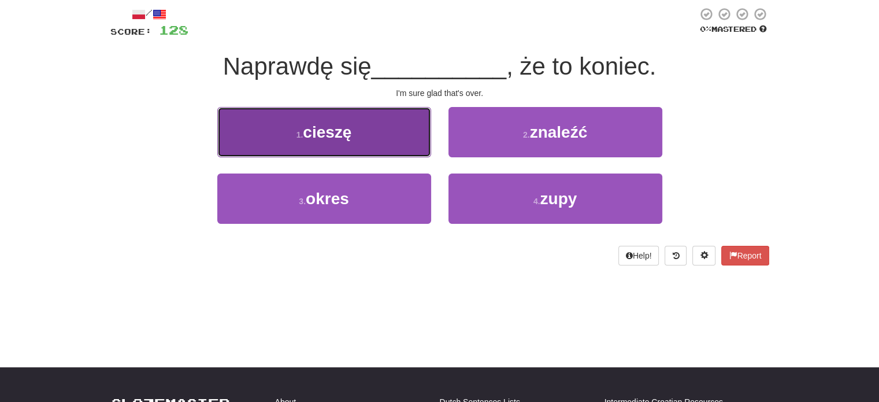
click at [400, 142] on button "1 . cieszę" at bounding box center [324, 132] width 214 height 50
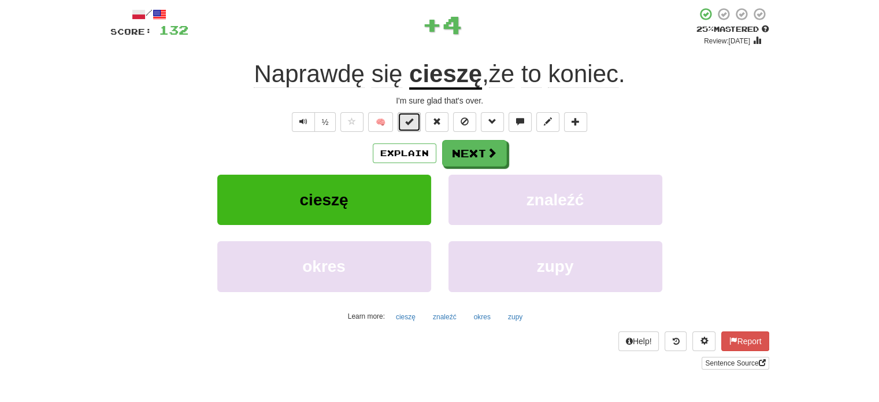
click at [415, 123] on button at bounding box center [409, 122] width 23 height 20
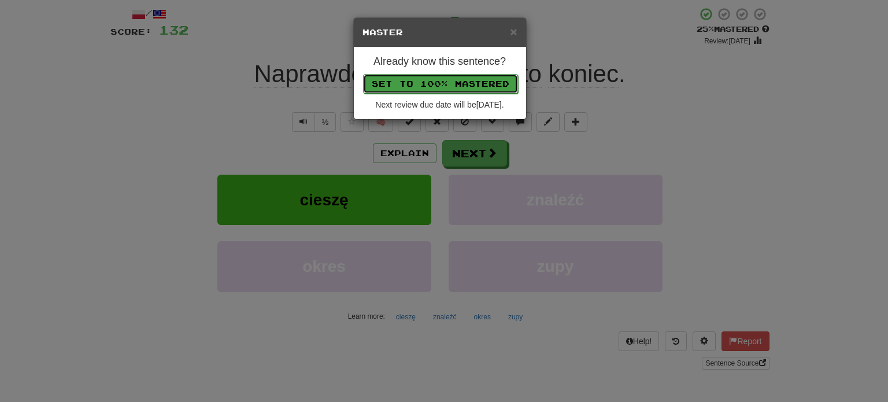
click at [442, 88] on button "Set to 100% Mastered" at bounding box center [440, 84] width 155 height 20
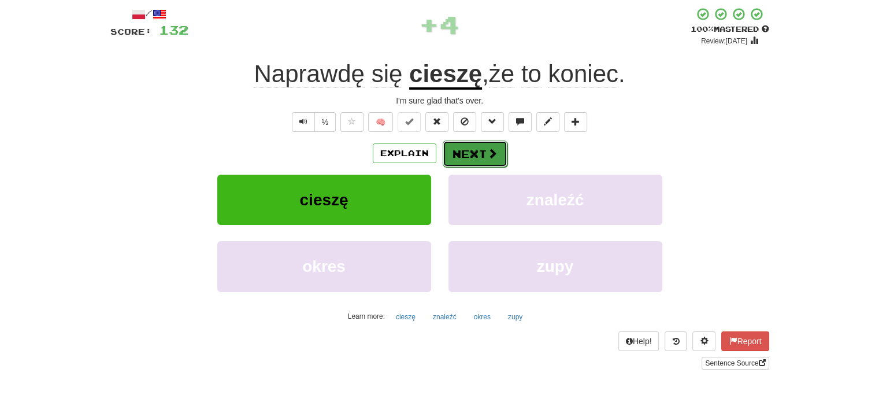
click at [467, 147] on button "Next" at bounding box center [475, 153] width 65 height 27
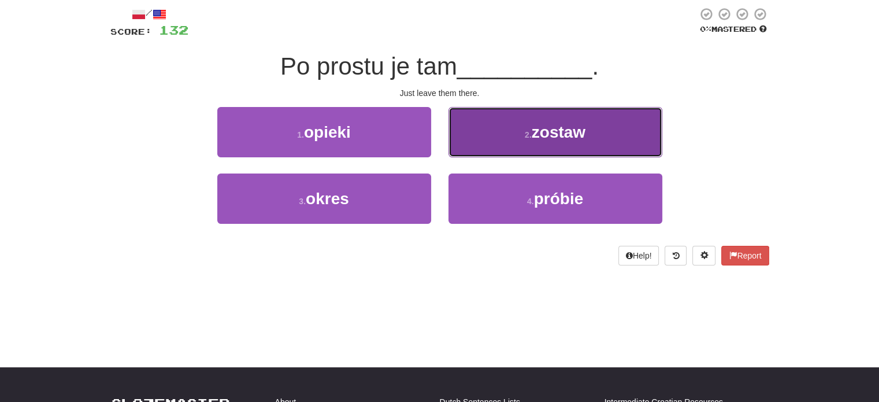
click at [472, 150] on button "2 . zostaw" at bounding box center [555, 132] width 214 height 50
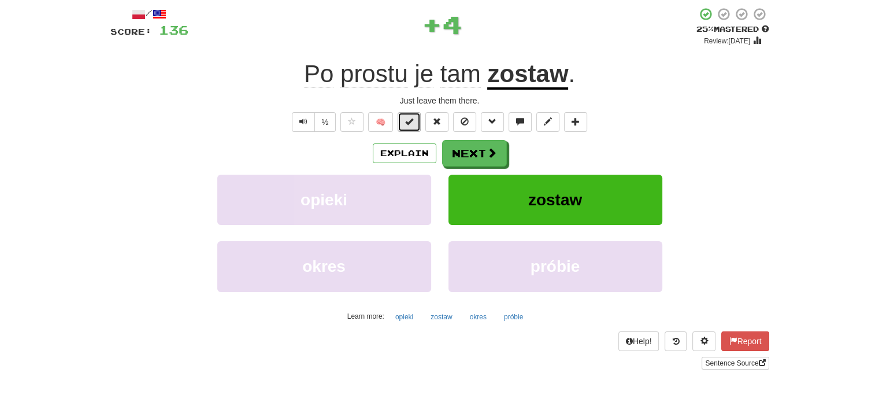
click at [415, 124] on button at bounding box center [409, 122] width 23 height 20
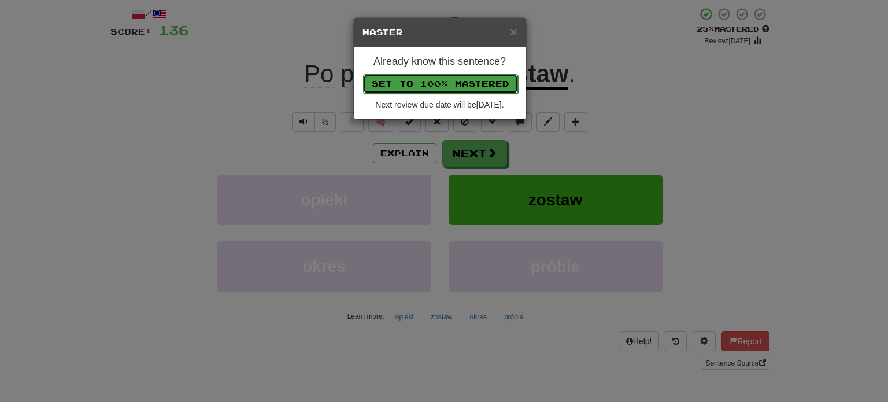
click at [443, 76] on button "Set to 100% Mastered" at bounding box center [440, 84] width 155 height 20
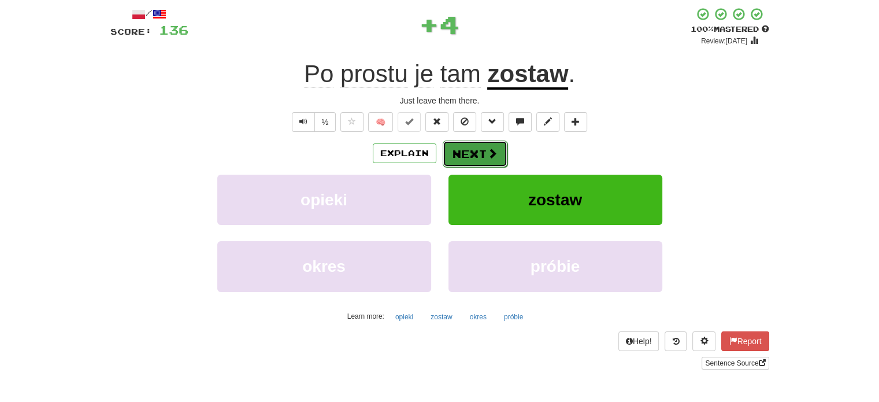
click at [471, 154] on button "Next" at bounding box center [475, 153] width 65 height 27
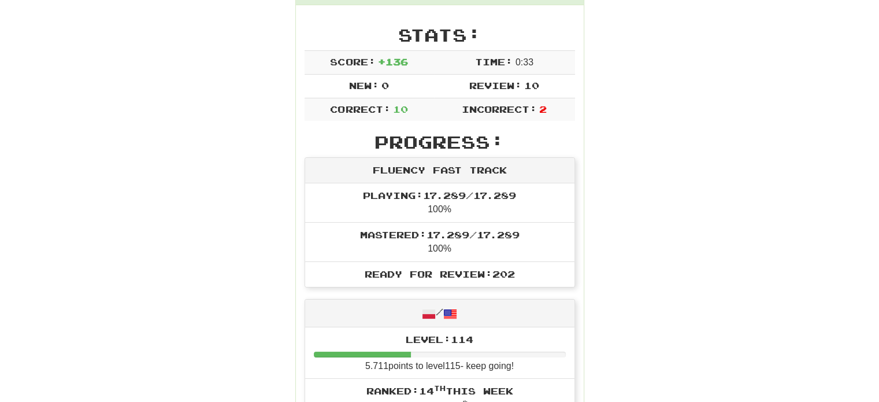
scroll to position [114, 0]
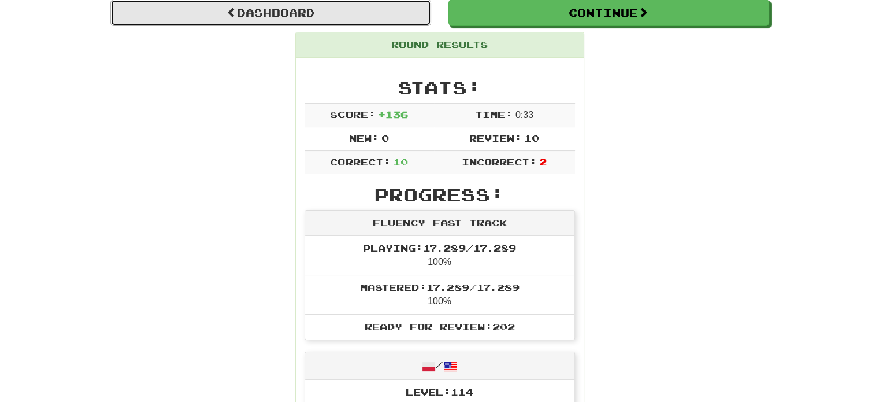
click at [282, 10] on link "Dashboard" at bounding box center [270, 12] width 321 height 27
